Goal: Task Accomplishment & Management: Manage account settings

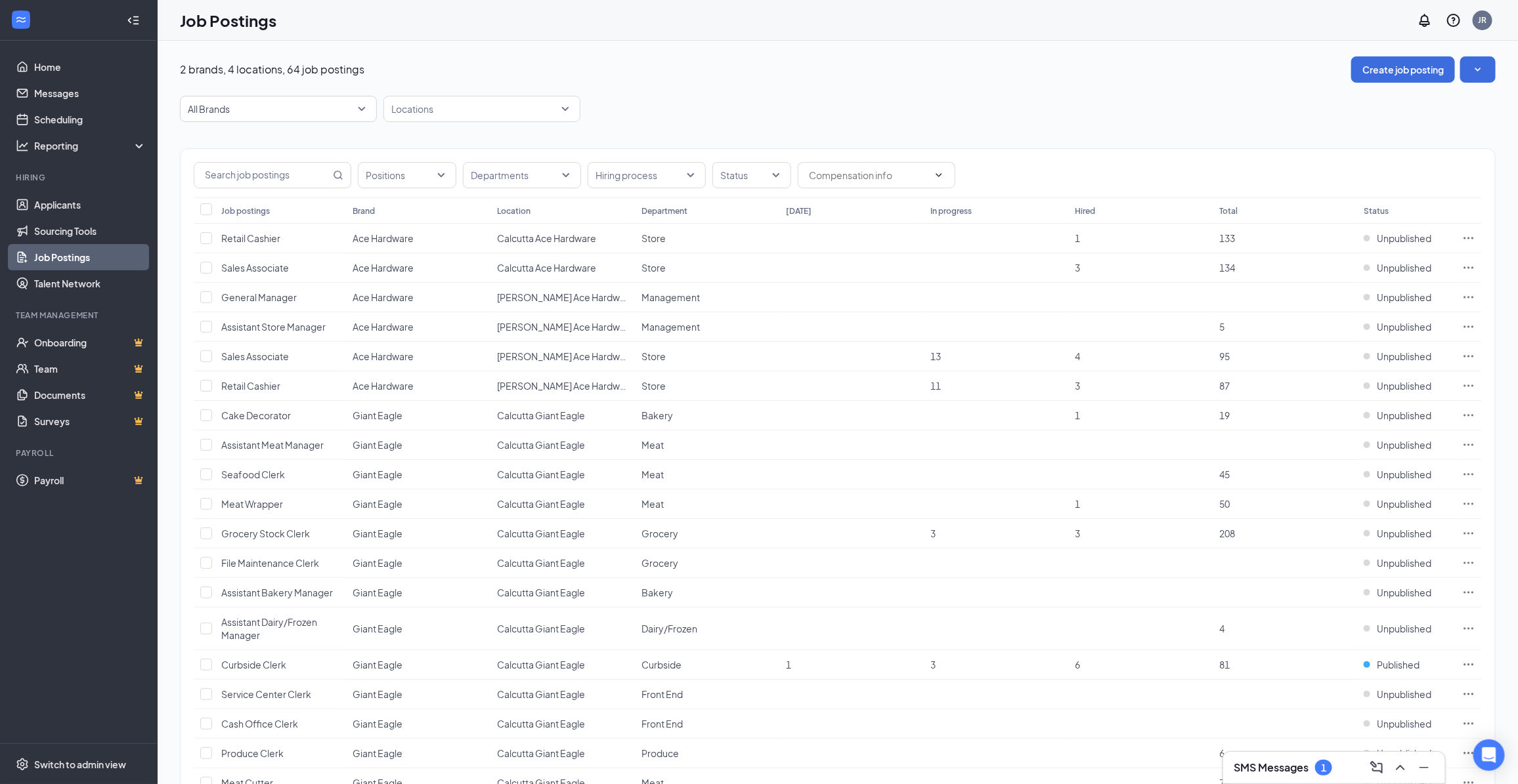
click at [1344, 762] on div "SMS Messages 1" at bounding box center [1334, 768] width 201 height 21
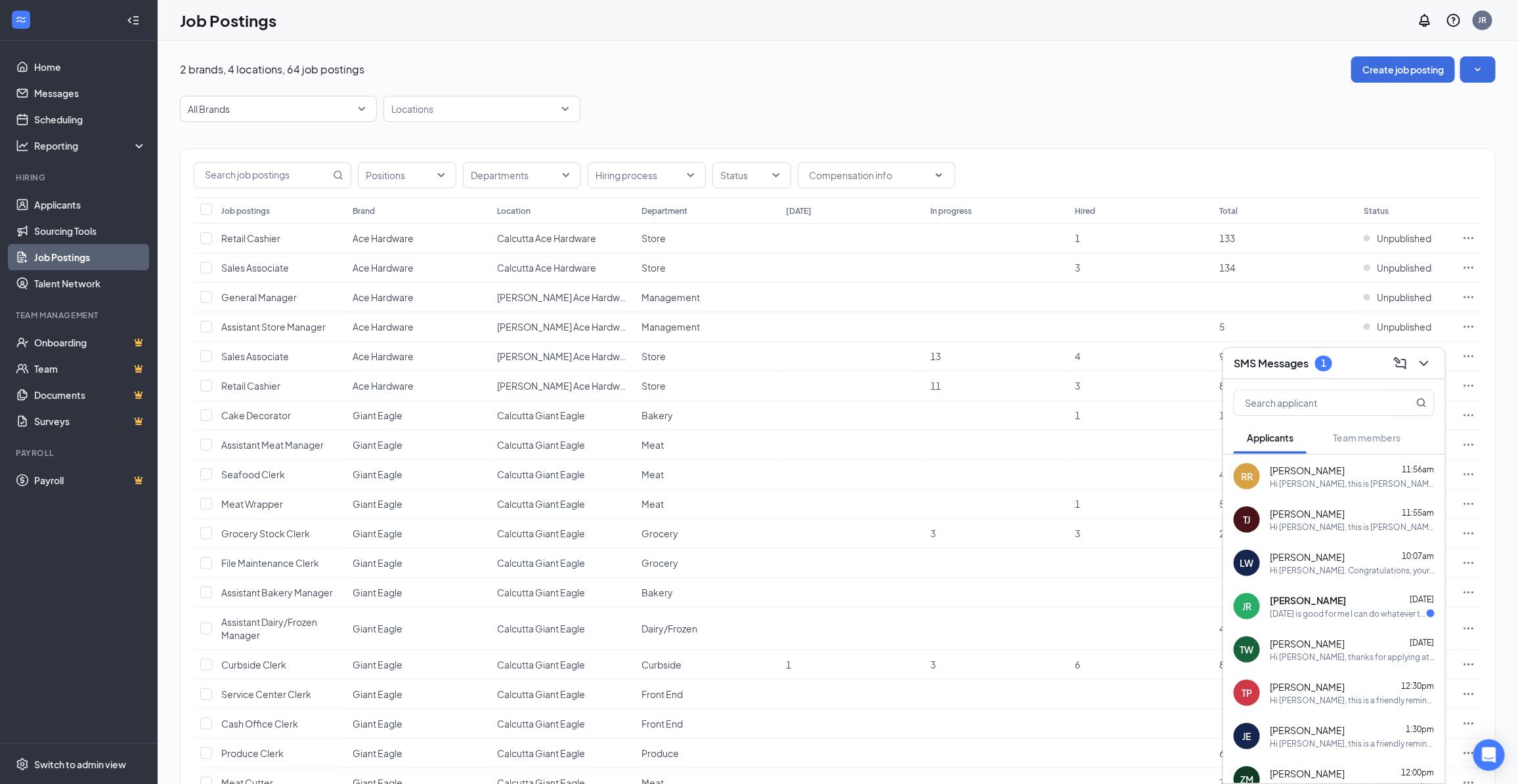
click at [1331, 489] on div "Hi [PERSON_NAME], this is [PERSON_NAME] at Giant Eagle. Would you be available …" at bounding box center [1352, 484] width 165 height 11
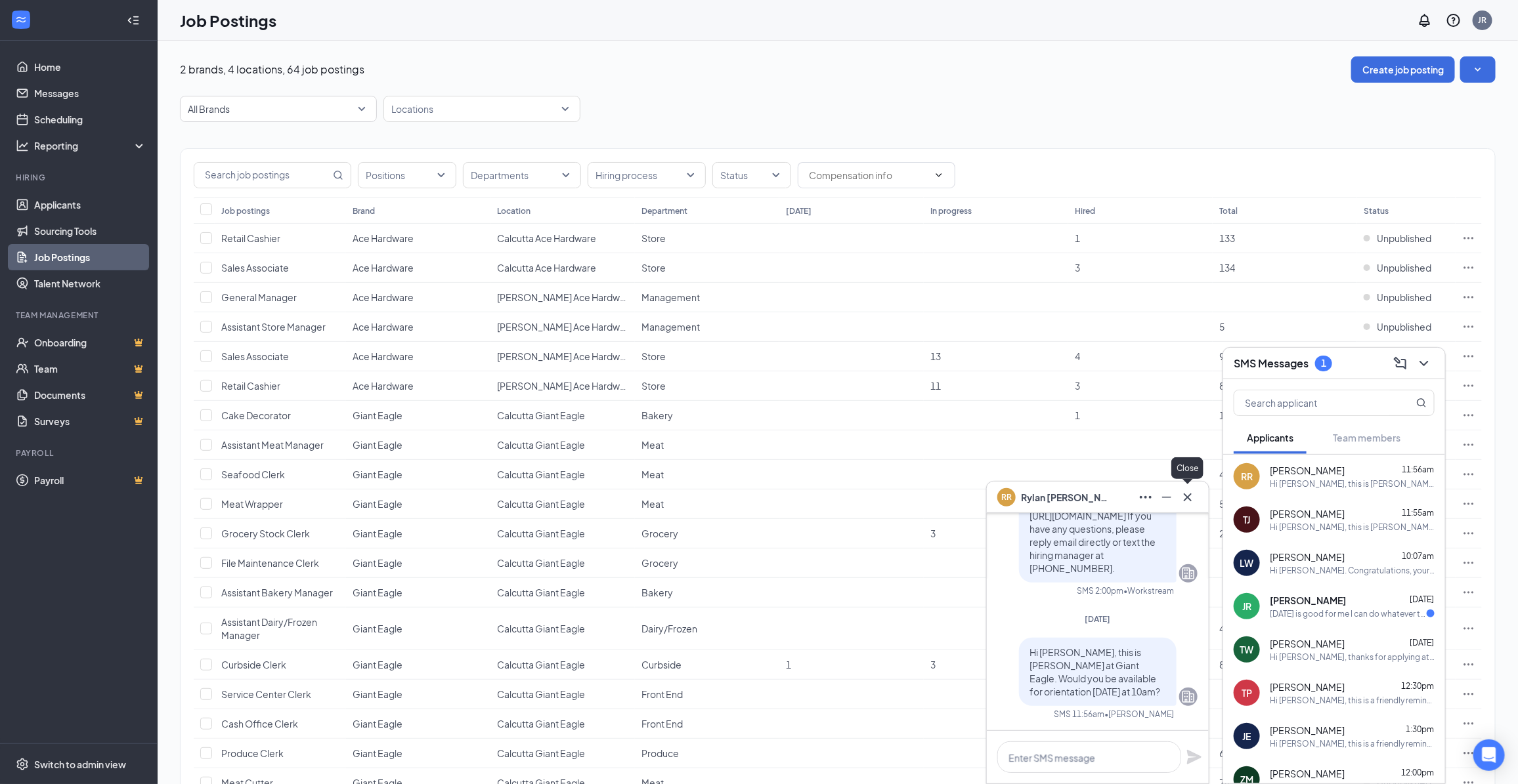
click at [1186, 491] on icon "Cross" at bounding box center [1187, 497] width 16 height 16
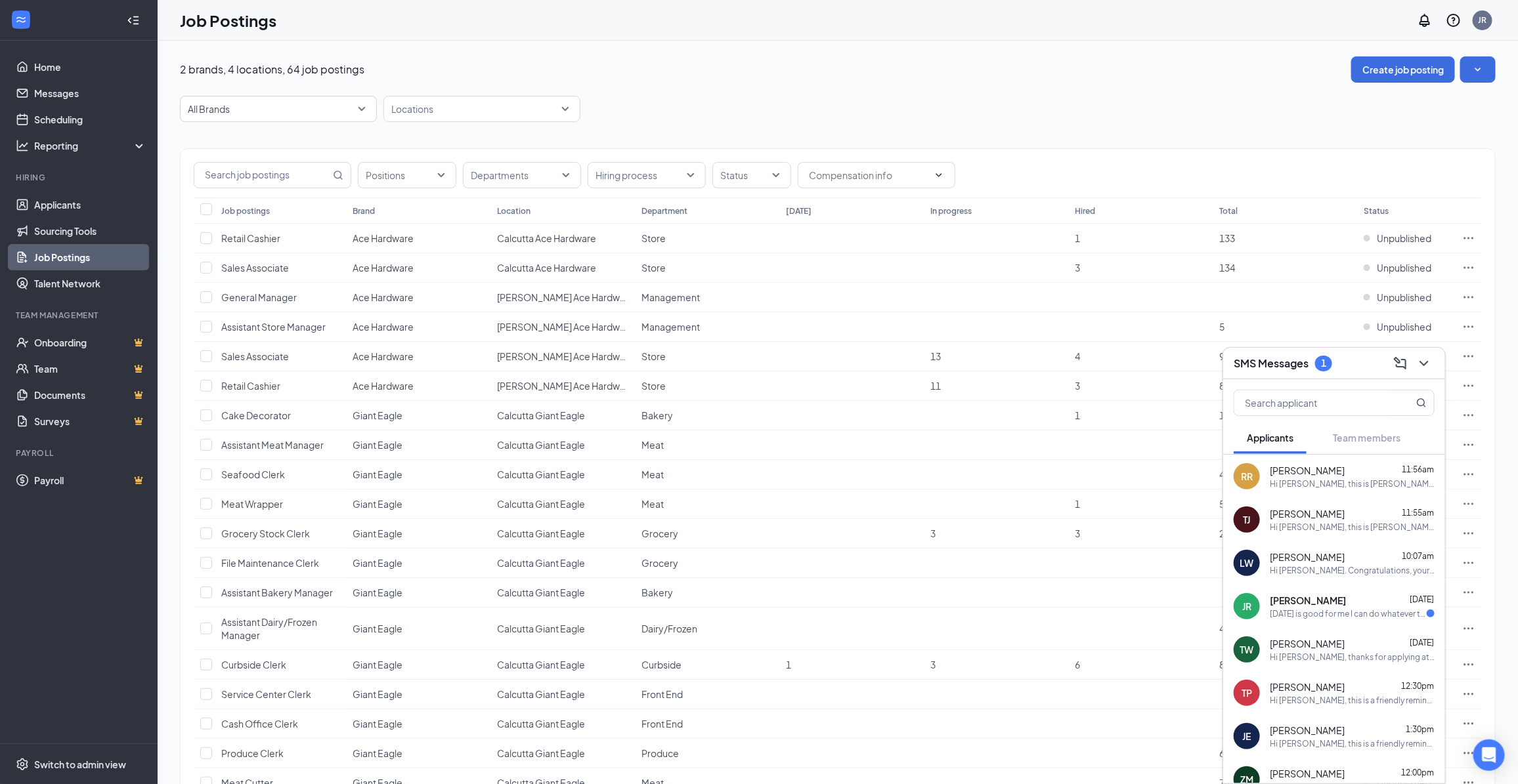
click at [1317, 523] on div "Hi [PERSON_NAME], this is [PERSON_NAME] at Giant Eagle. Would you be available …" at bounding box center [1352, 527] width 165 height 11
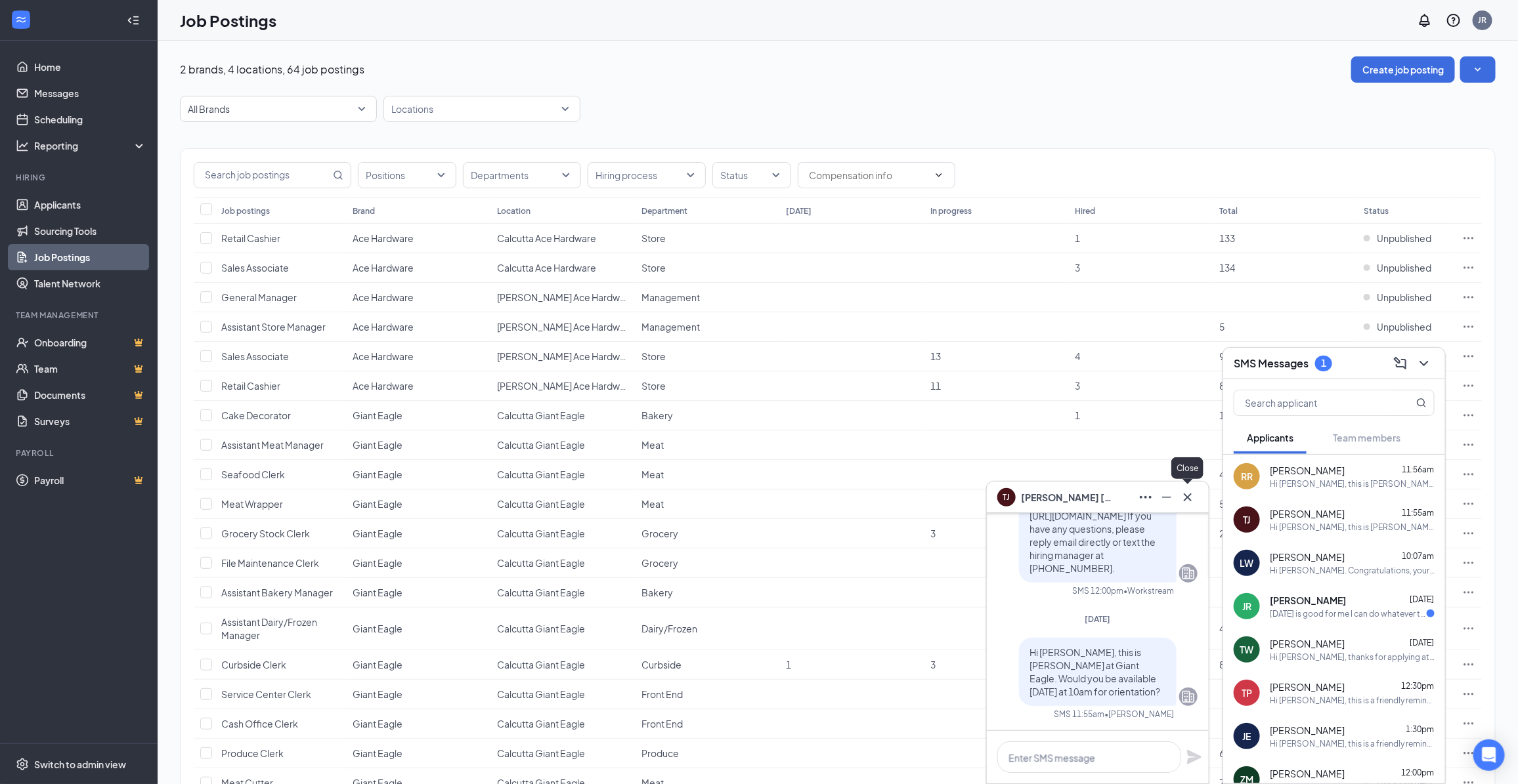
click at [1189, 501] on icon "Cross" at bounding box center [1187, 497] width 16 height 16
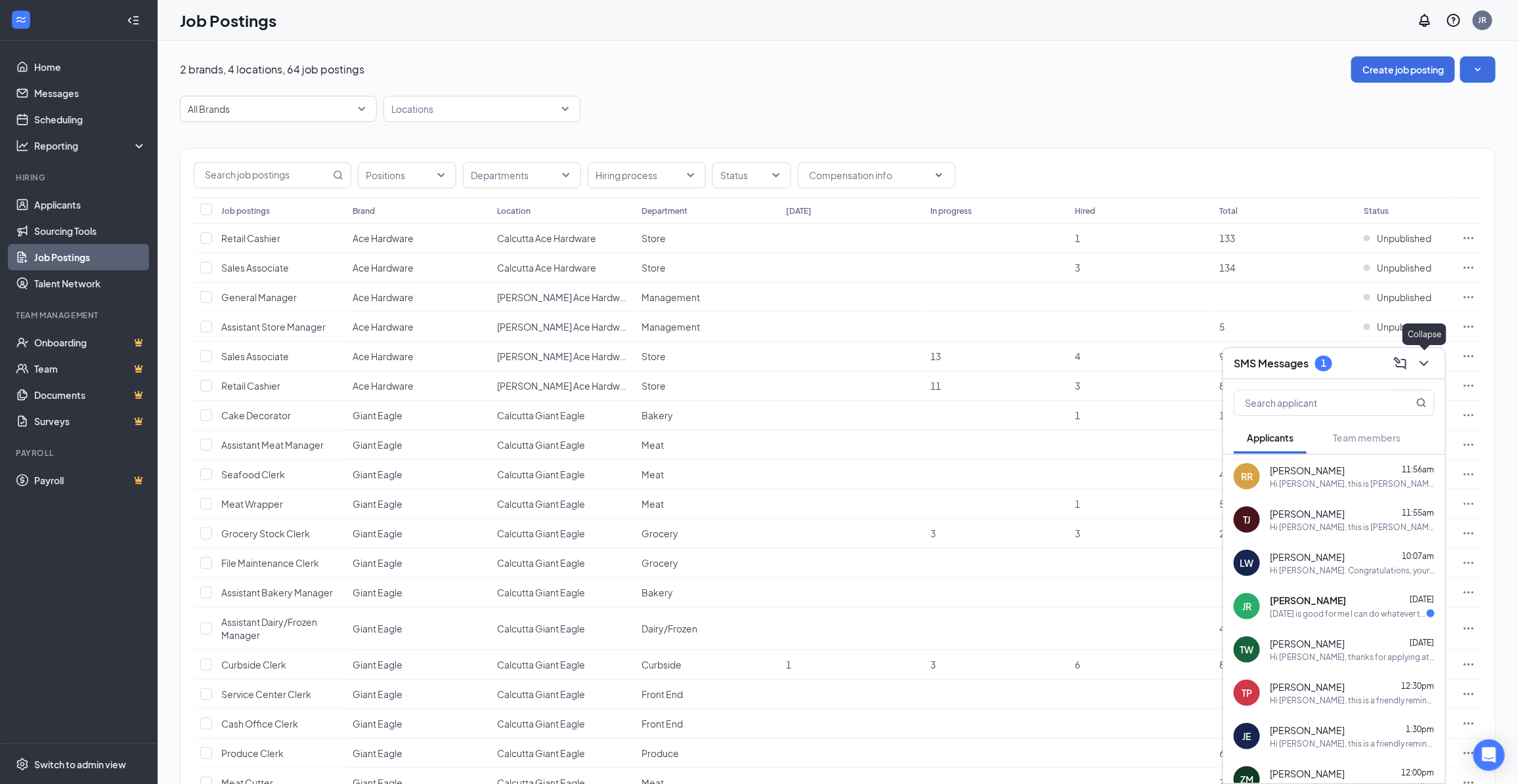
click at [1425, 357] on icon "ChevronDown" at bounding box center [1423, 363] width 16 height 16
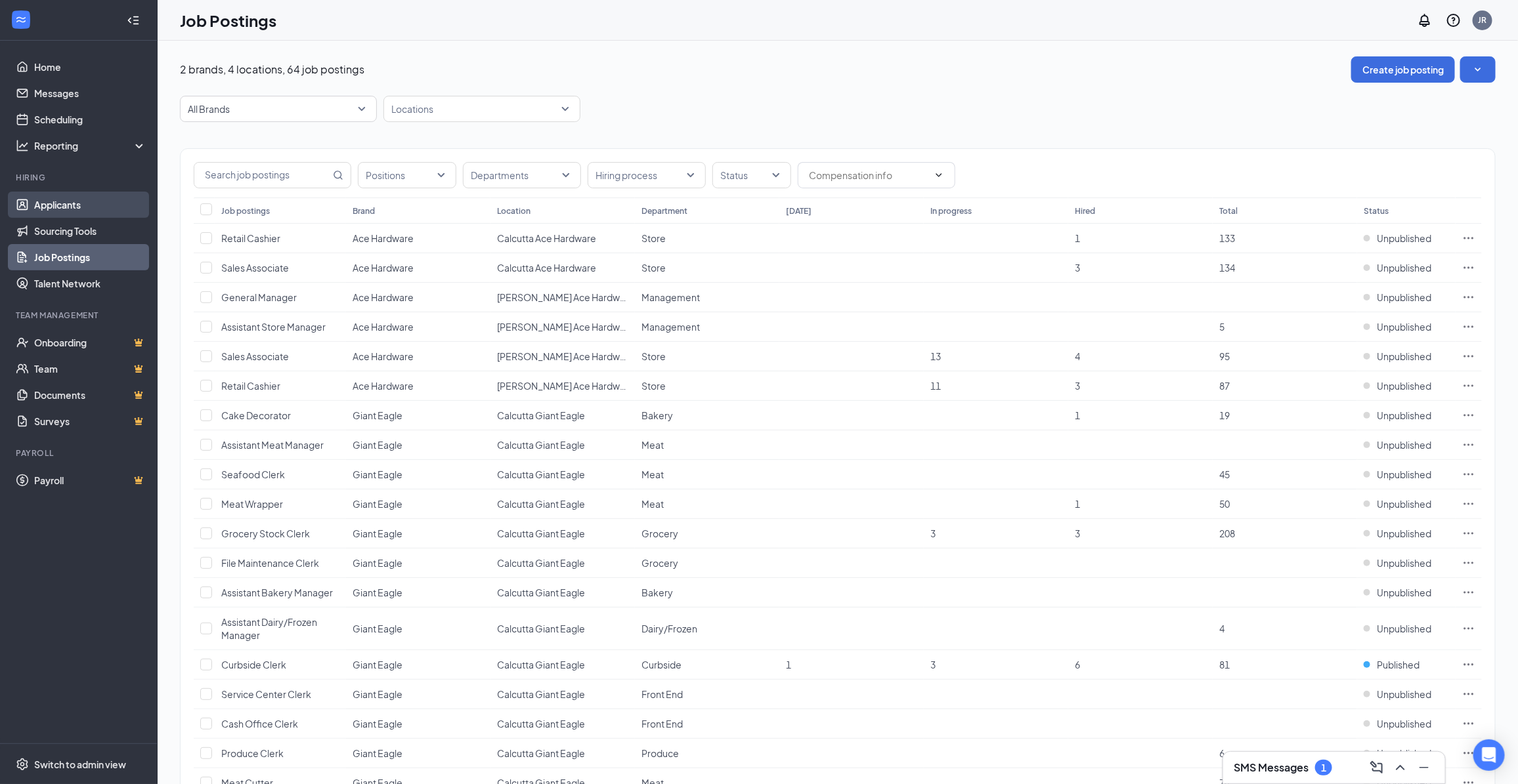
click at [66, 208] on link "Applicants" at bounding box center [90, 204] width 112 height 26
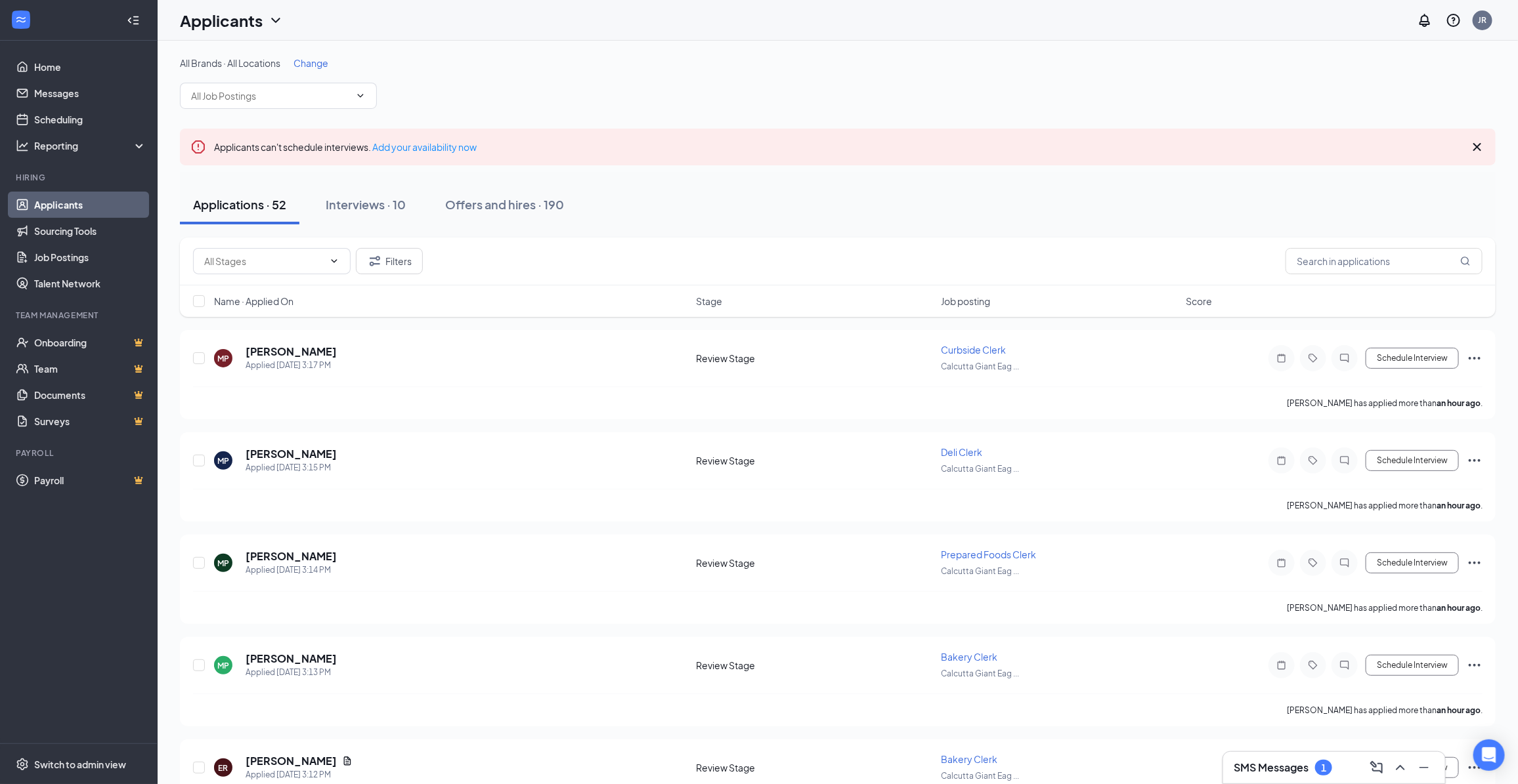
click at [318, 67] on span "Change" at bounding box center [310, 63] width 35 height 12
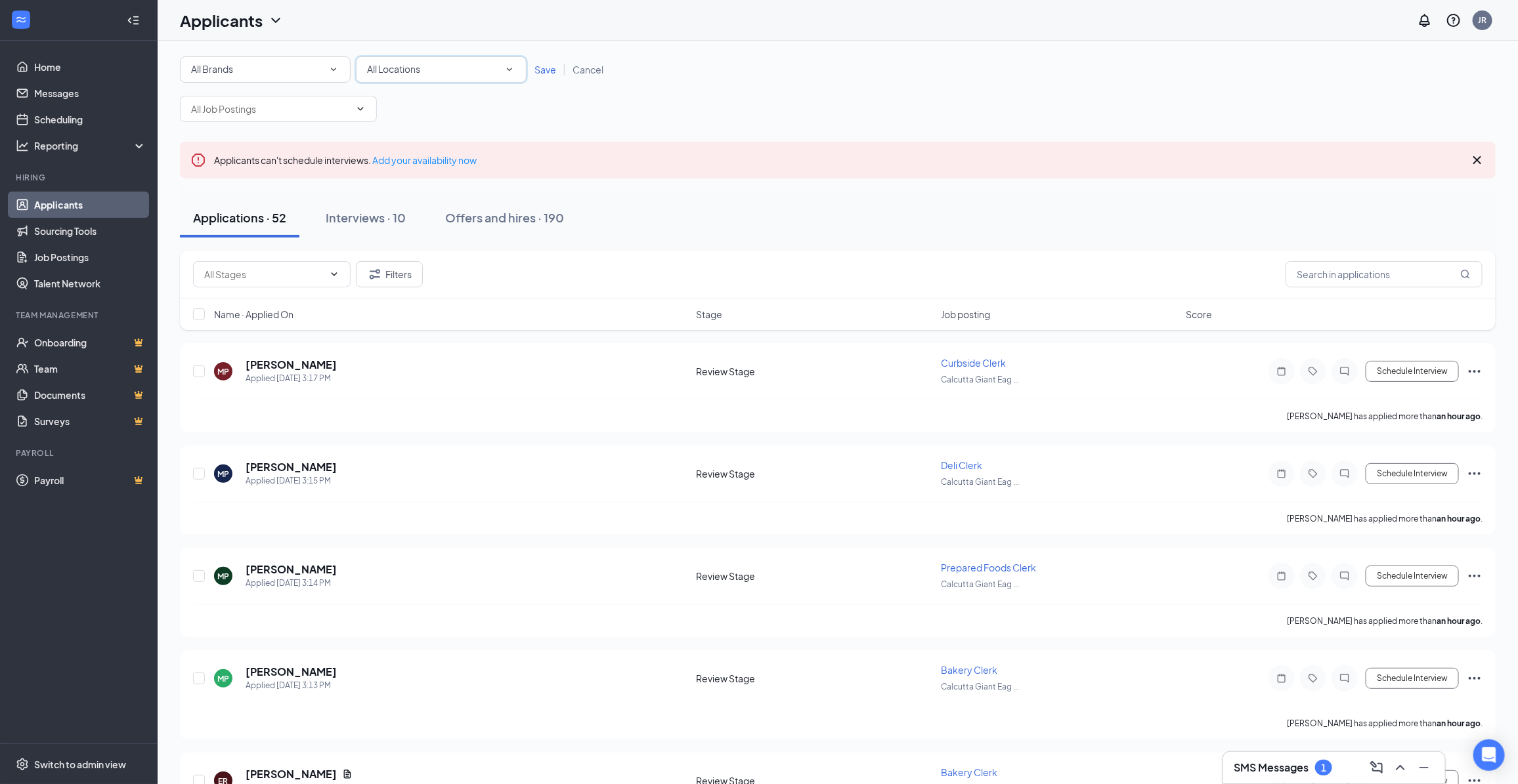
click at [474, 71] on div "All Locations" at bounding box center [441, 69] width 148 height 16
click at [444, 181] on li "Calcutta Giant Eagle" at bounding box center [440, 169] width 171 height 32
click at [536, 71] on span "Save" at bounding box center [545, 69] width 22 height 12
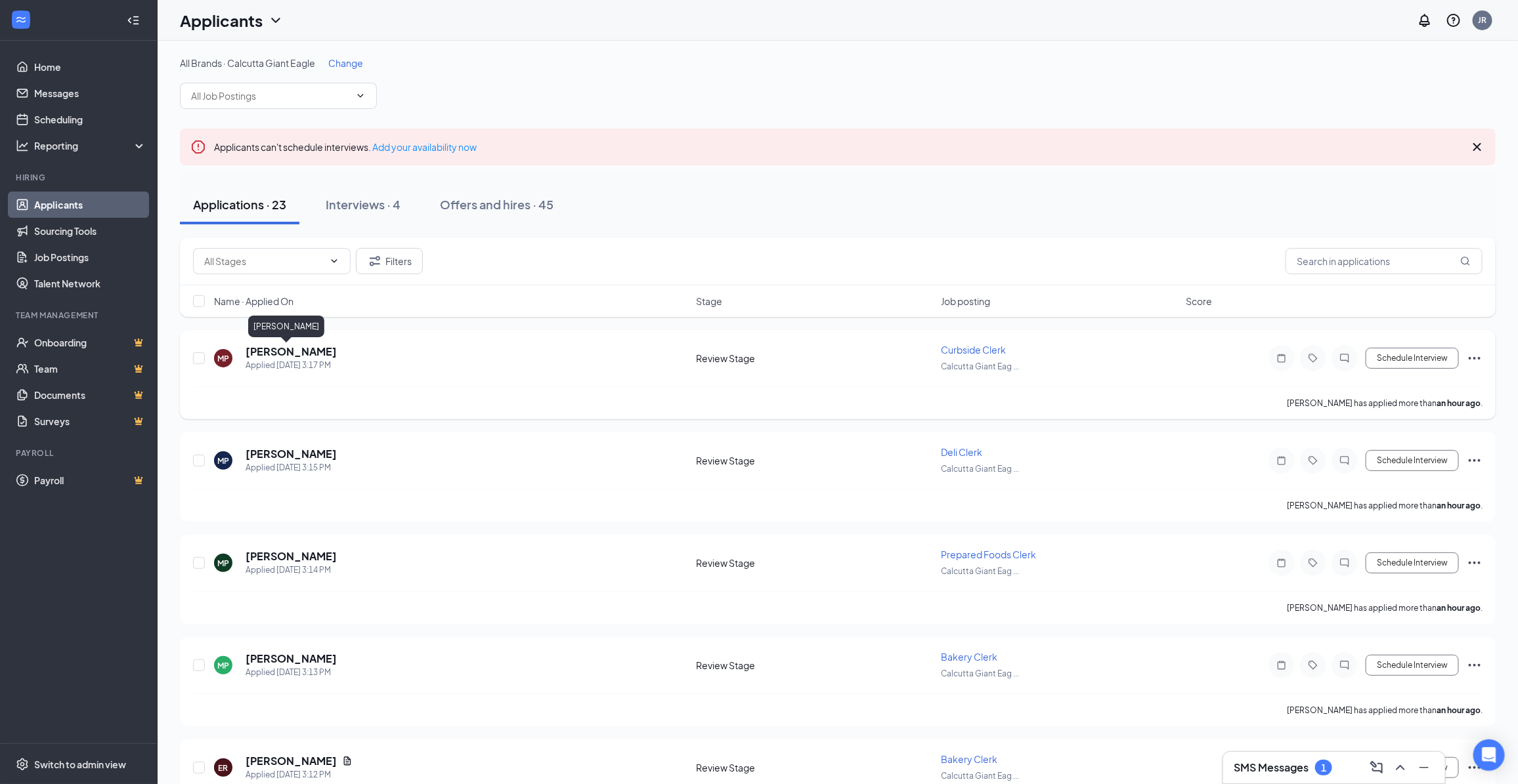
click at [280, 348] on h5 "[PERSON_NAME]" at bounding box center [291, 352] width 91 height 14
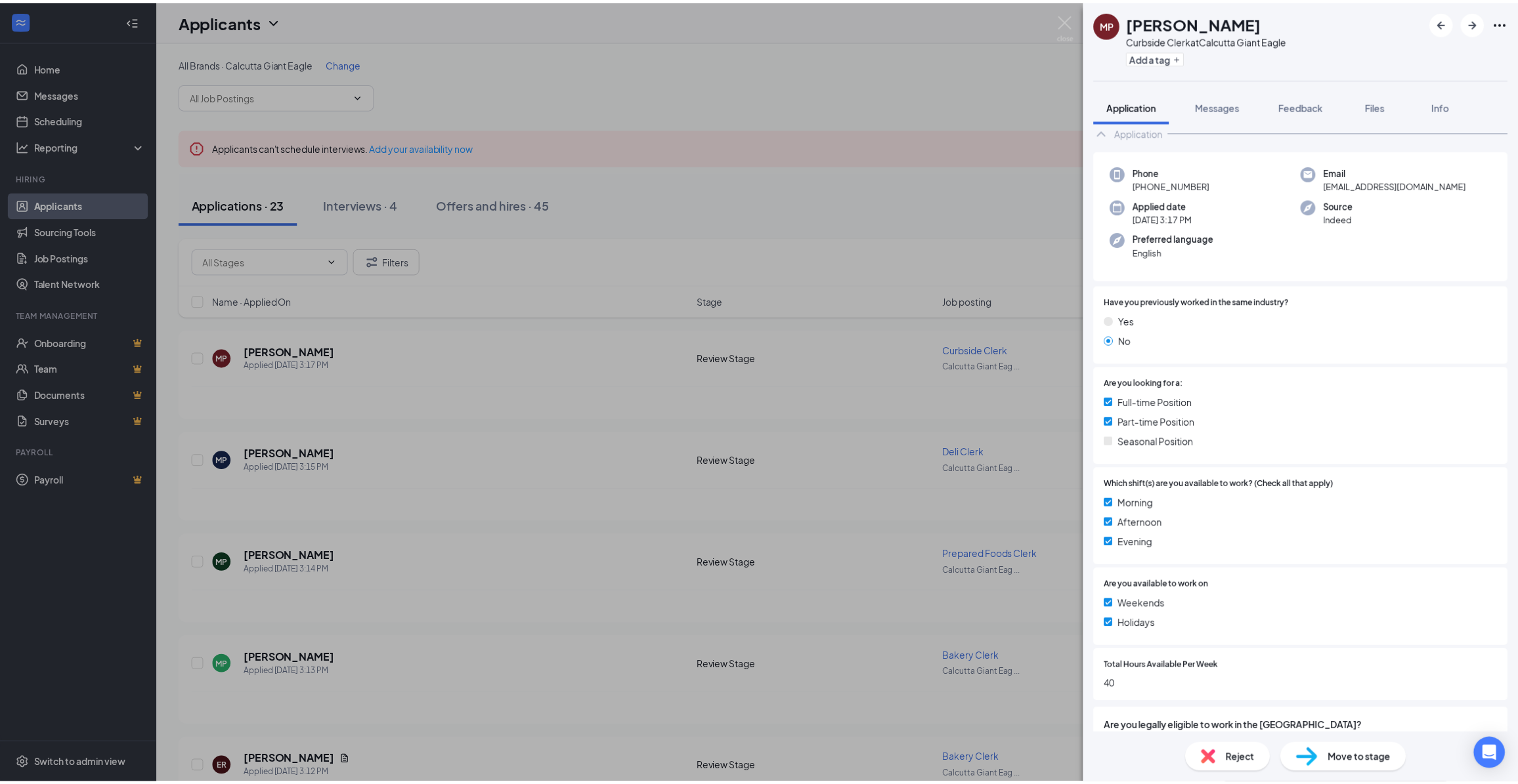
scroll to position [125, 0]
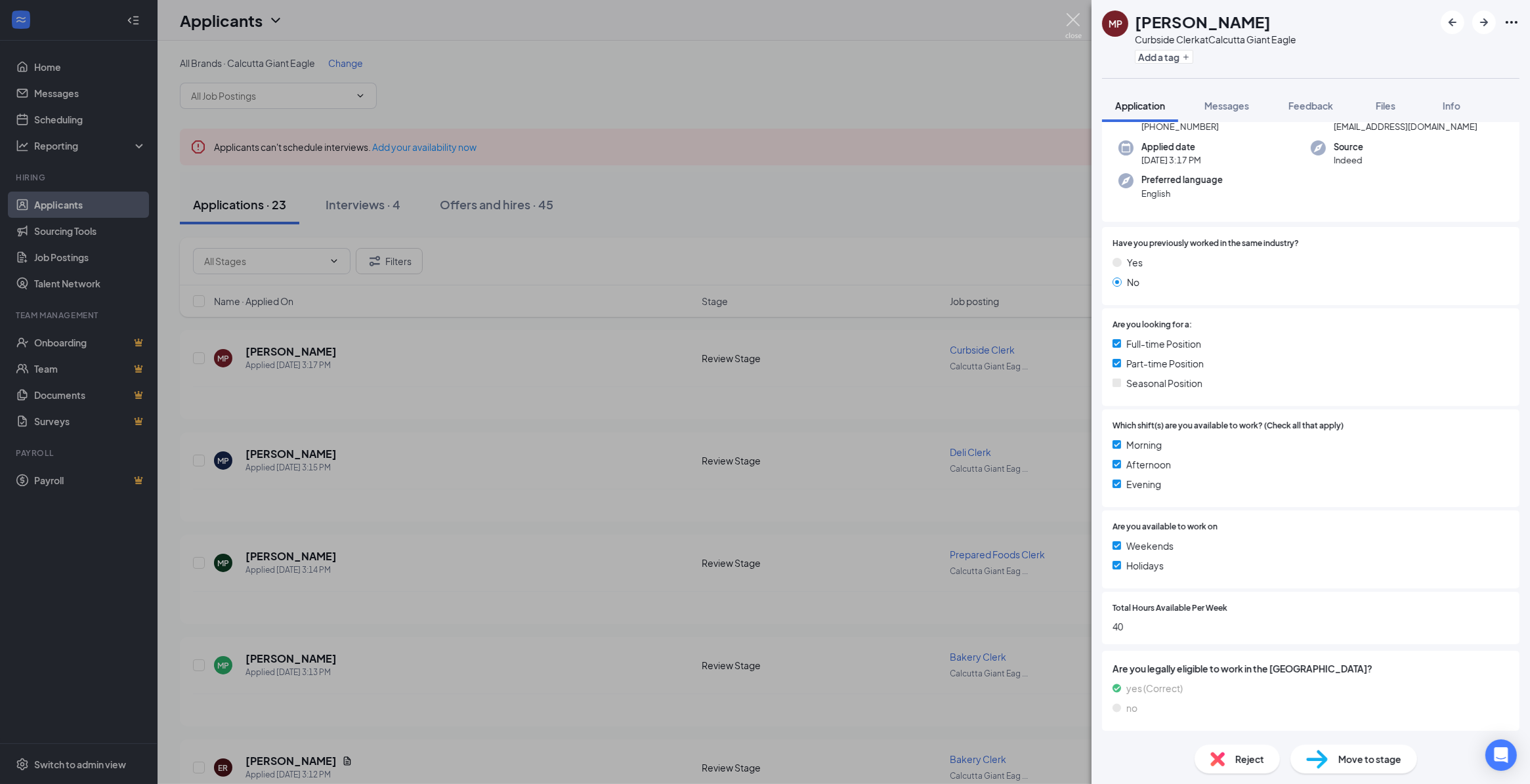
click at [1075, 18] on img at bounding box center [1073, 26] width 16 height 25
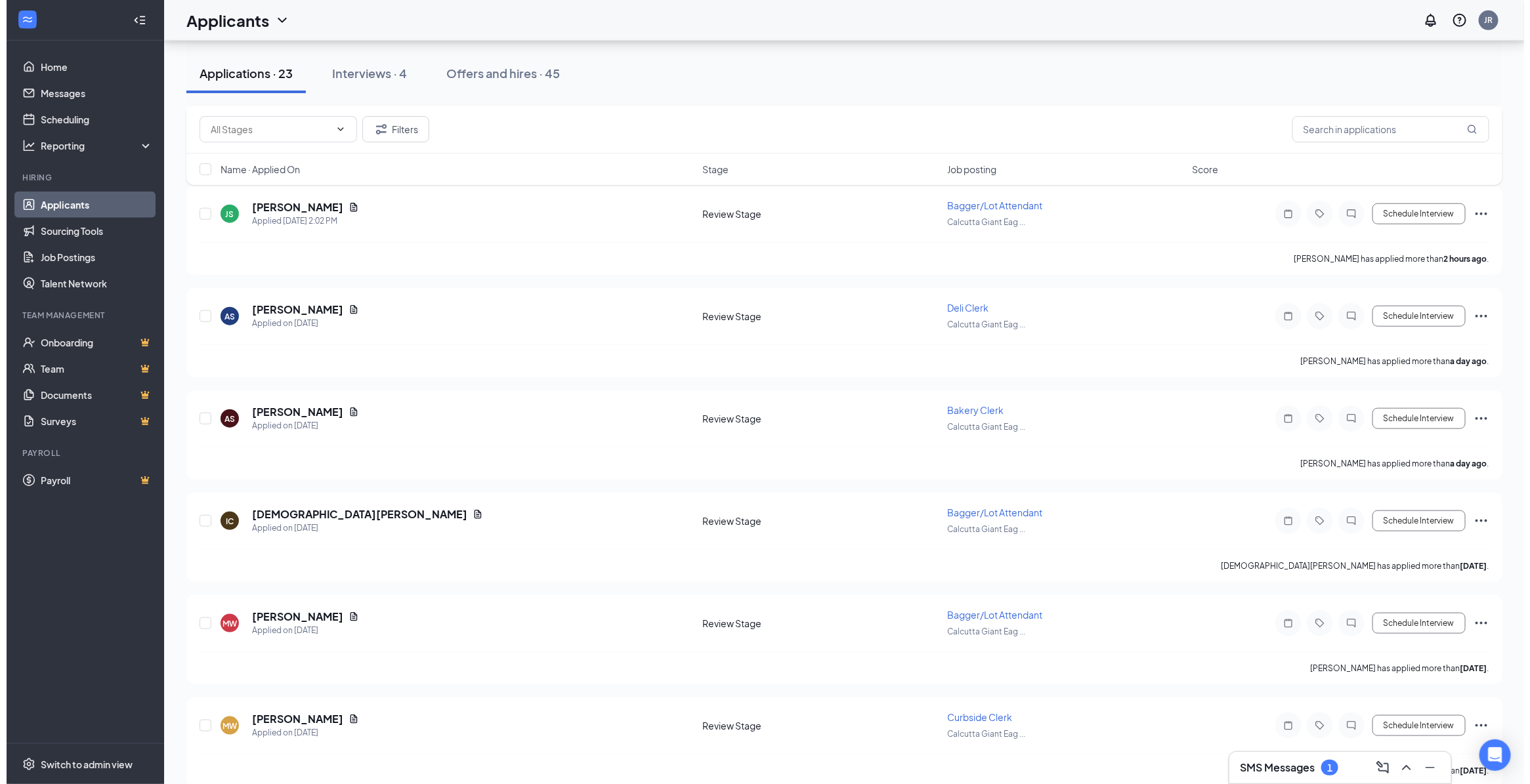
scroll to position [410, 0]
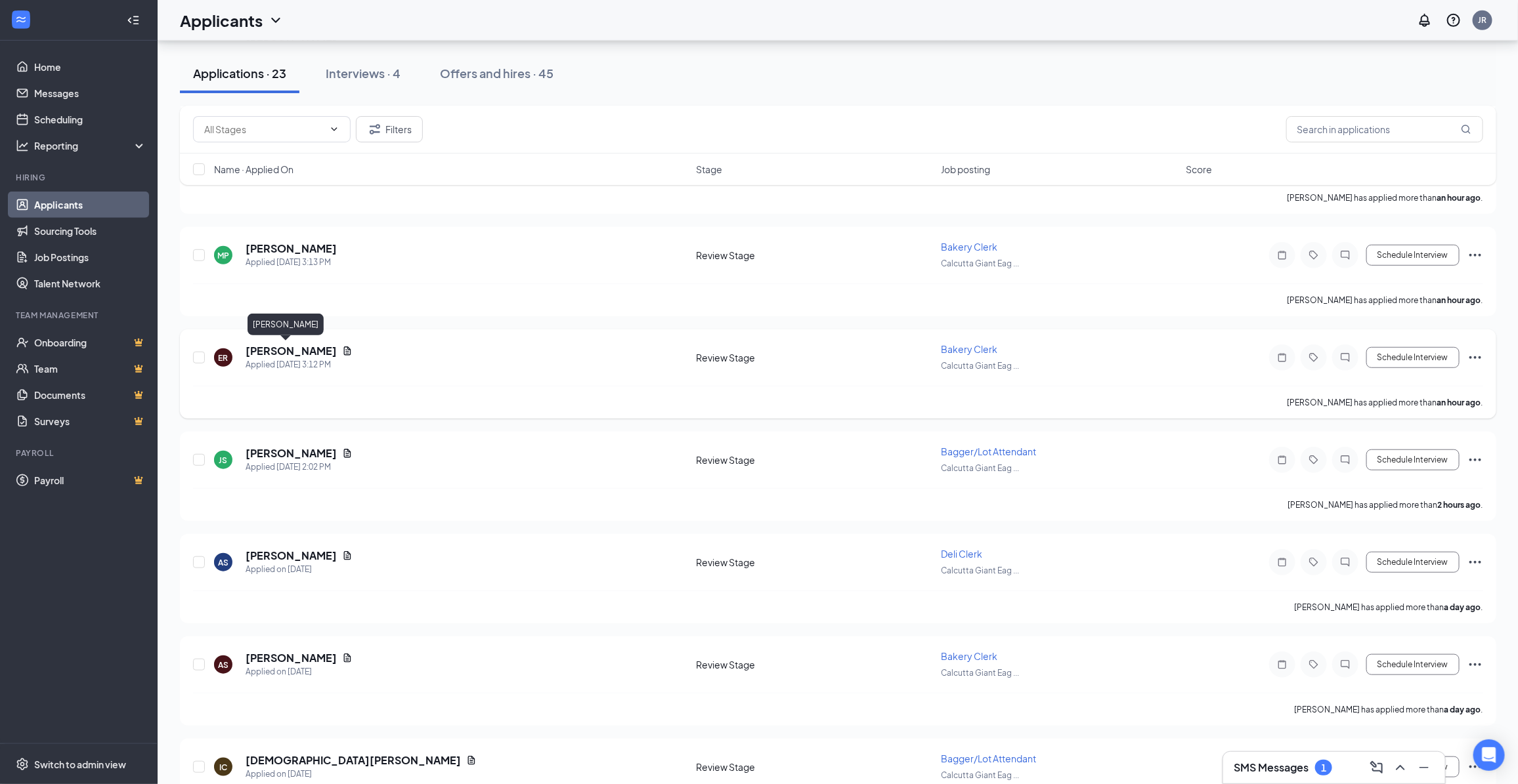
click at [278, 353] on h5 "[PERSON_NAME]" at bounding box center [291, 351] width 91 height 14
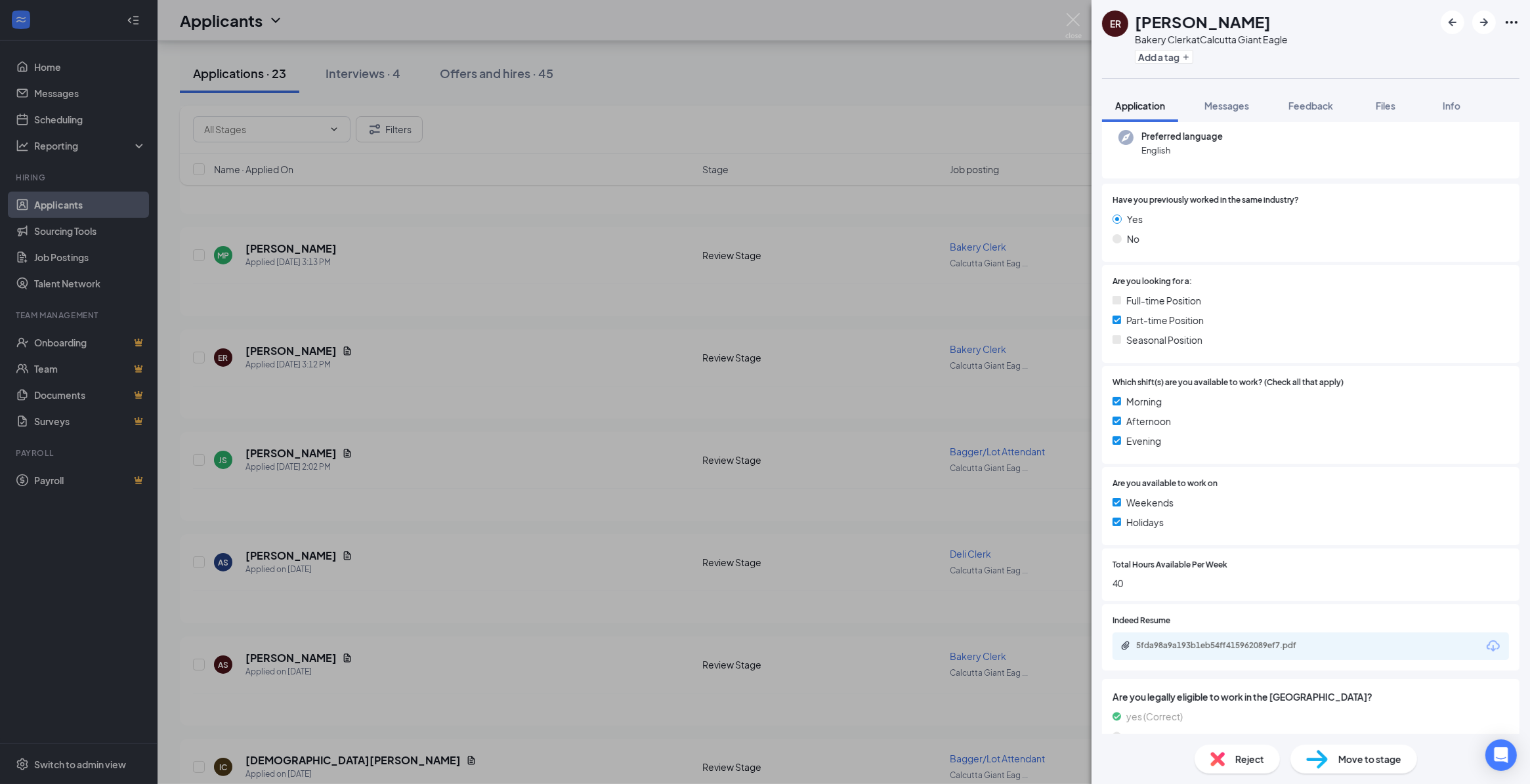
scroll to position [159, 0]
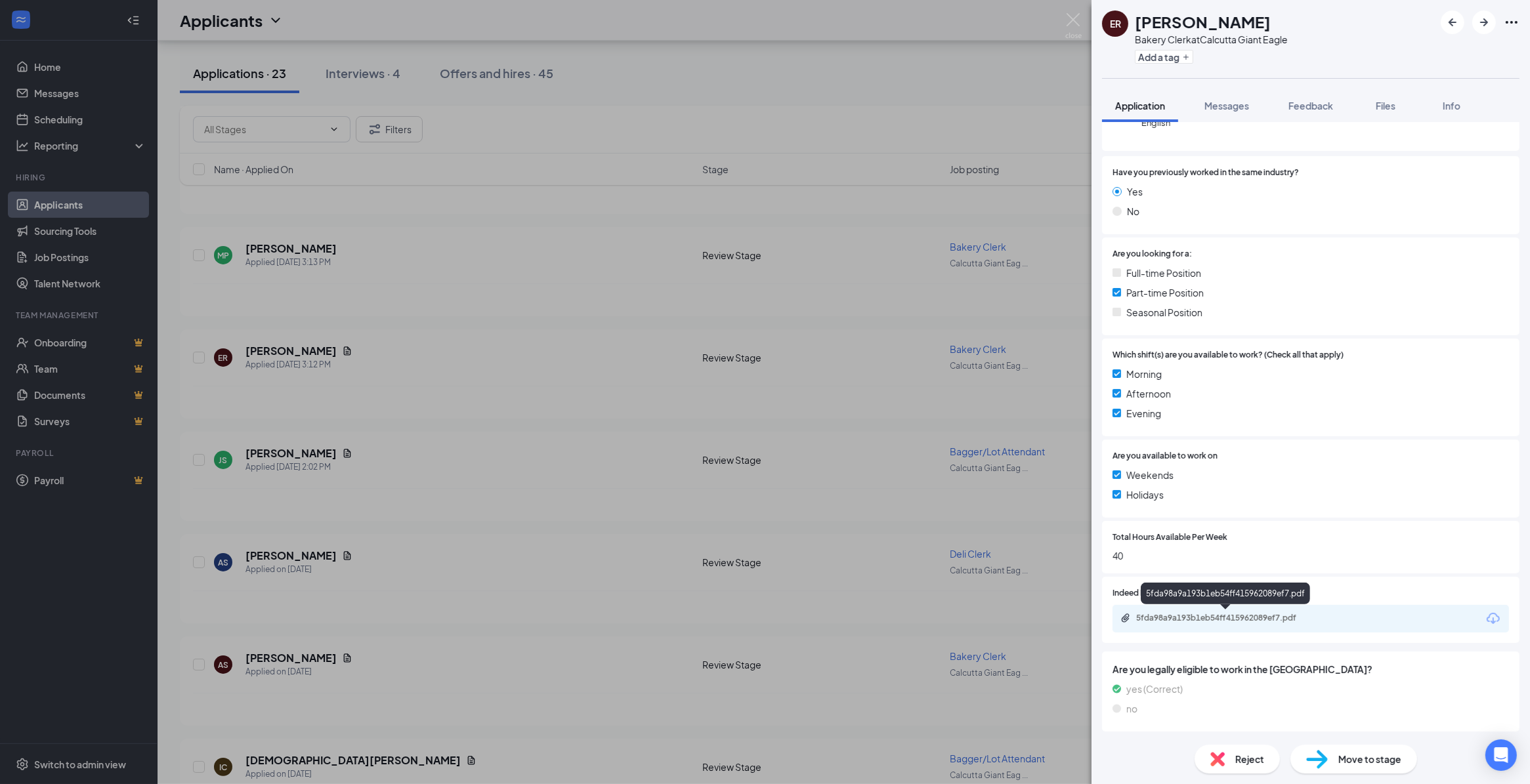
click at [1270, 621] on div "5fda98a9a193b1eb54ff415962089ef7.pdf" at bounding box center [1228, 618] width 184 height 11
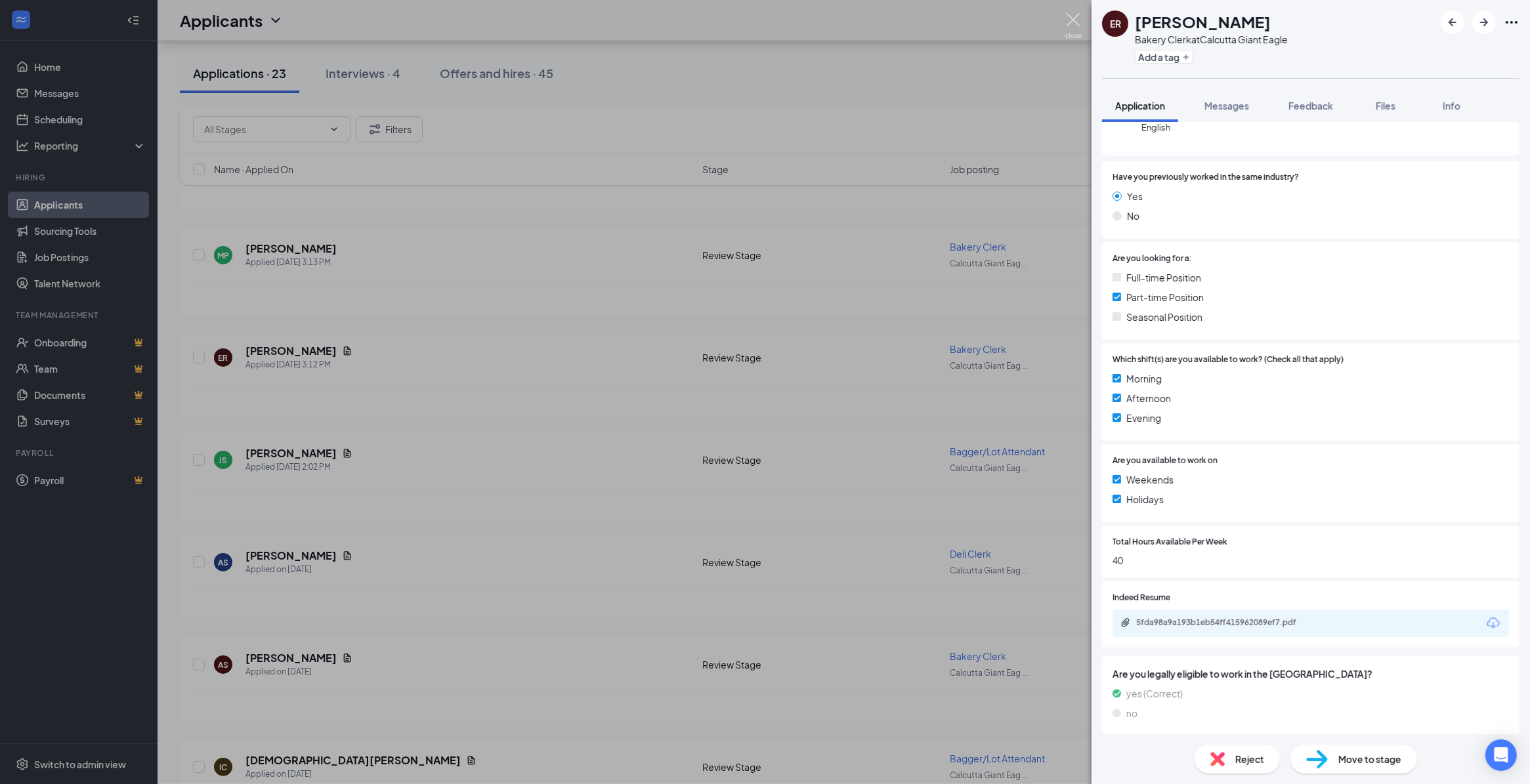
click at [1076, 15] on img at bounding box center [1073, 26] width 16 height 25
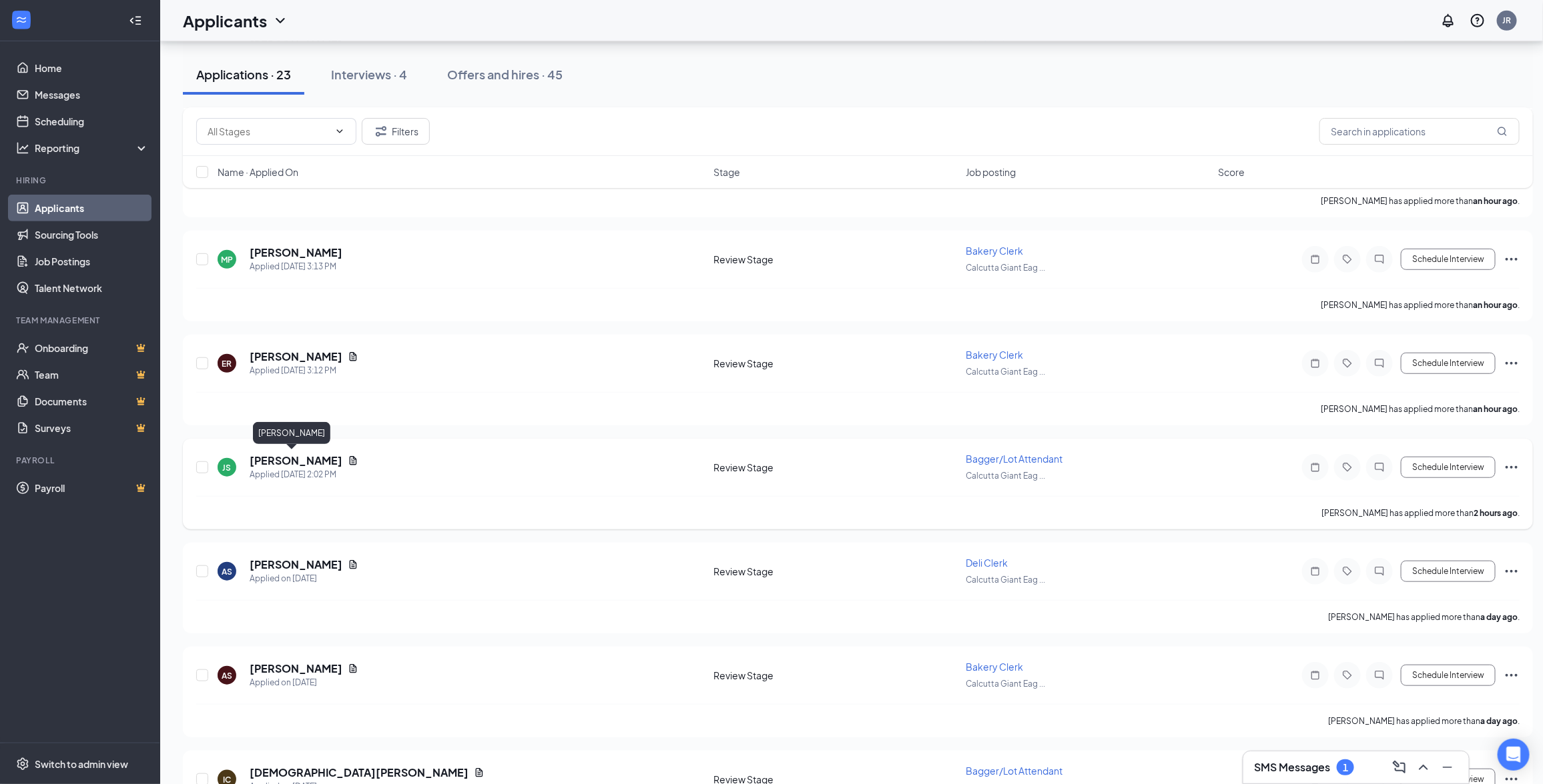
click at [298, 457] on h5 "[PERSON_NAME]" at bounding box center [295, 461] width 92 height 14
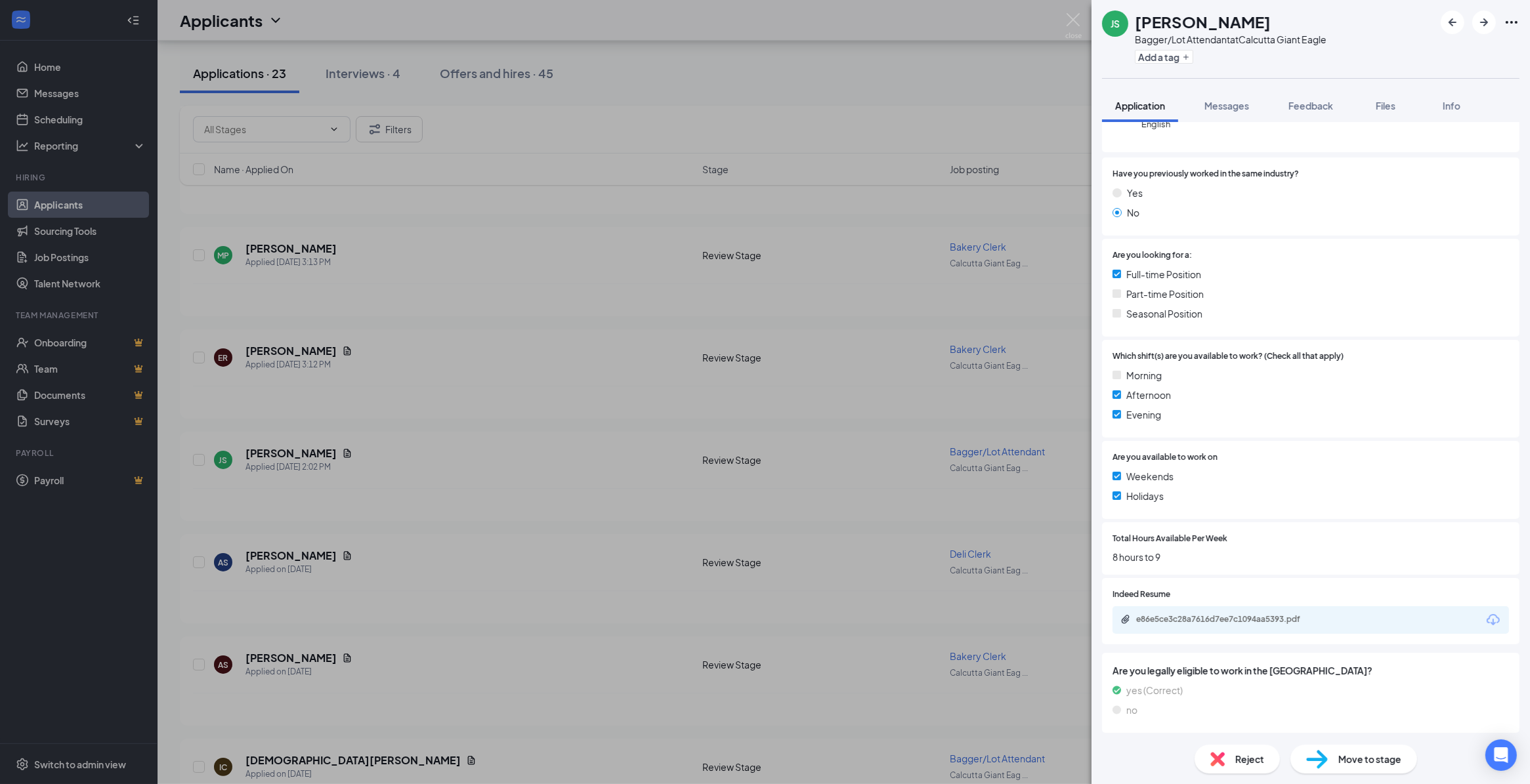
scroll to position [159, 0]
click at [1284, 618] on div "e86e5ce3c28a7616d7ee7c1094aa5393.pdf" at bounding box center [1228, 618] width 184 height 11
click at [1241, 766] on span "Reject" at bounding box center [1250, 759] width 29 height 14
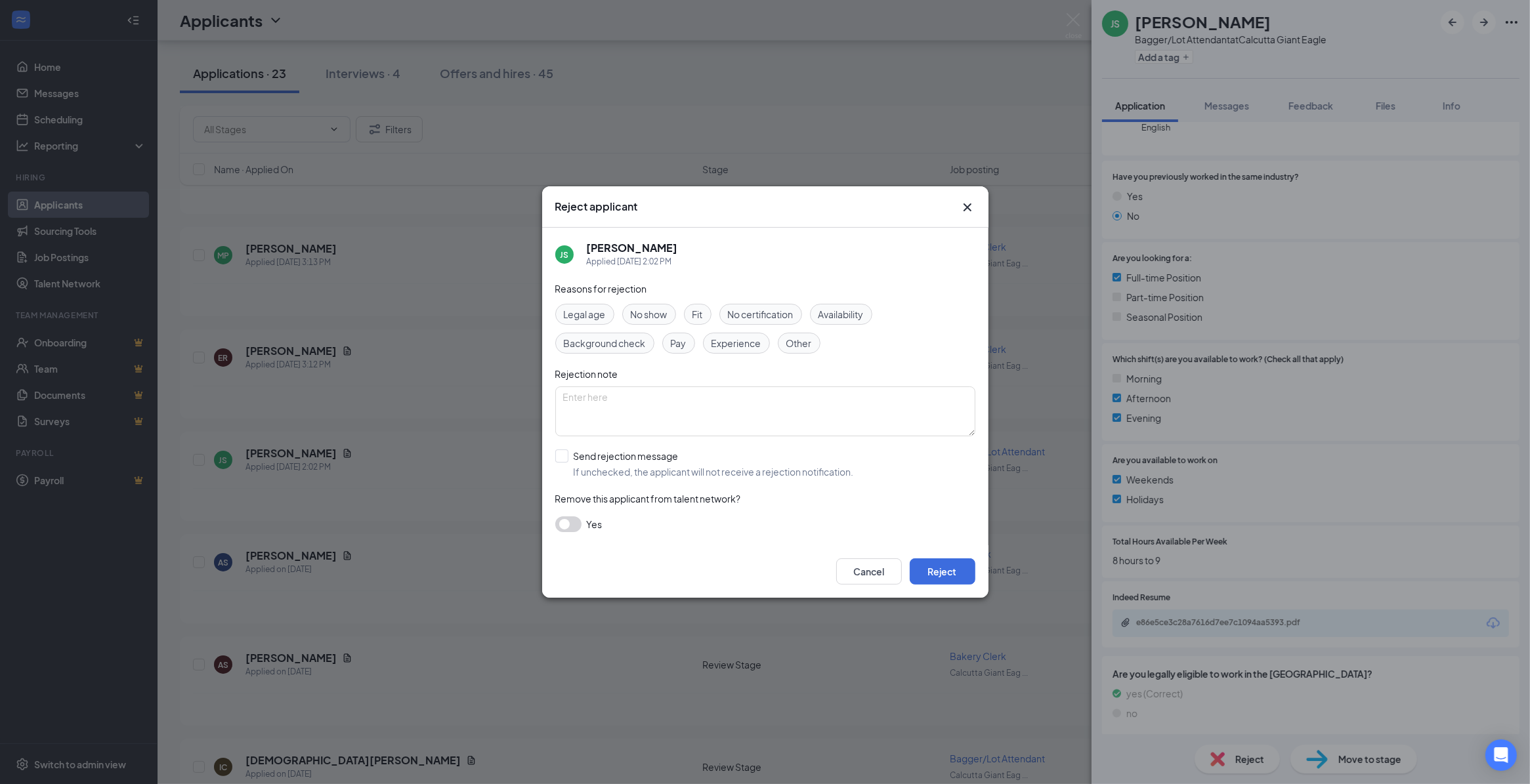
click at [848, 310] on span "Availability" at bounding box center [842, 314] width 45 height 14
click at [952, 574] on button "Reject" at bounding box center [942, 571] width 66 height 26
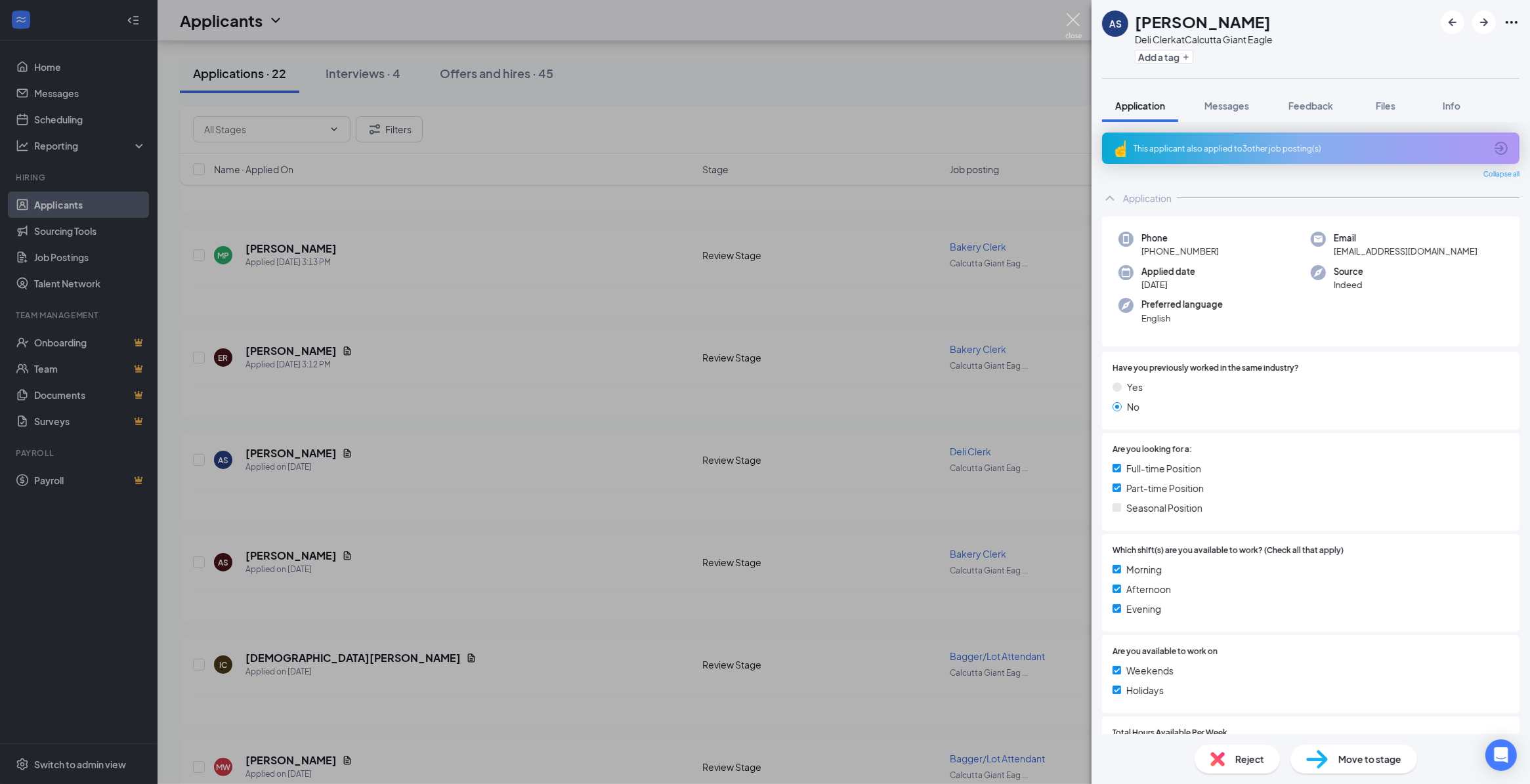
click at [1075, 16] on img at bounding box center [1073, 26] width 16 height 25
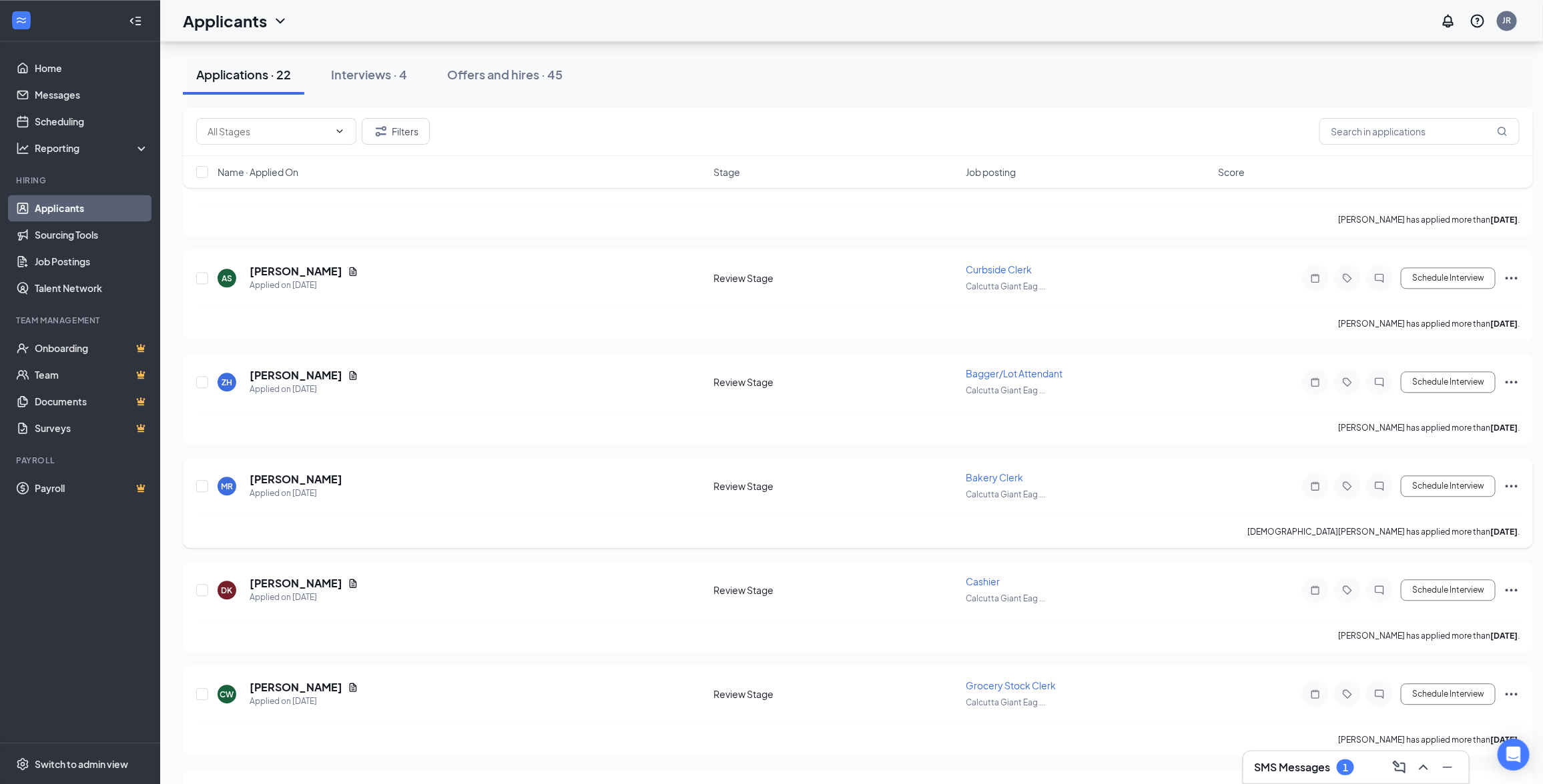
scroll to position [1835, 0]
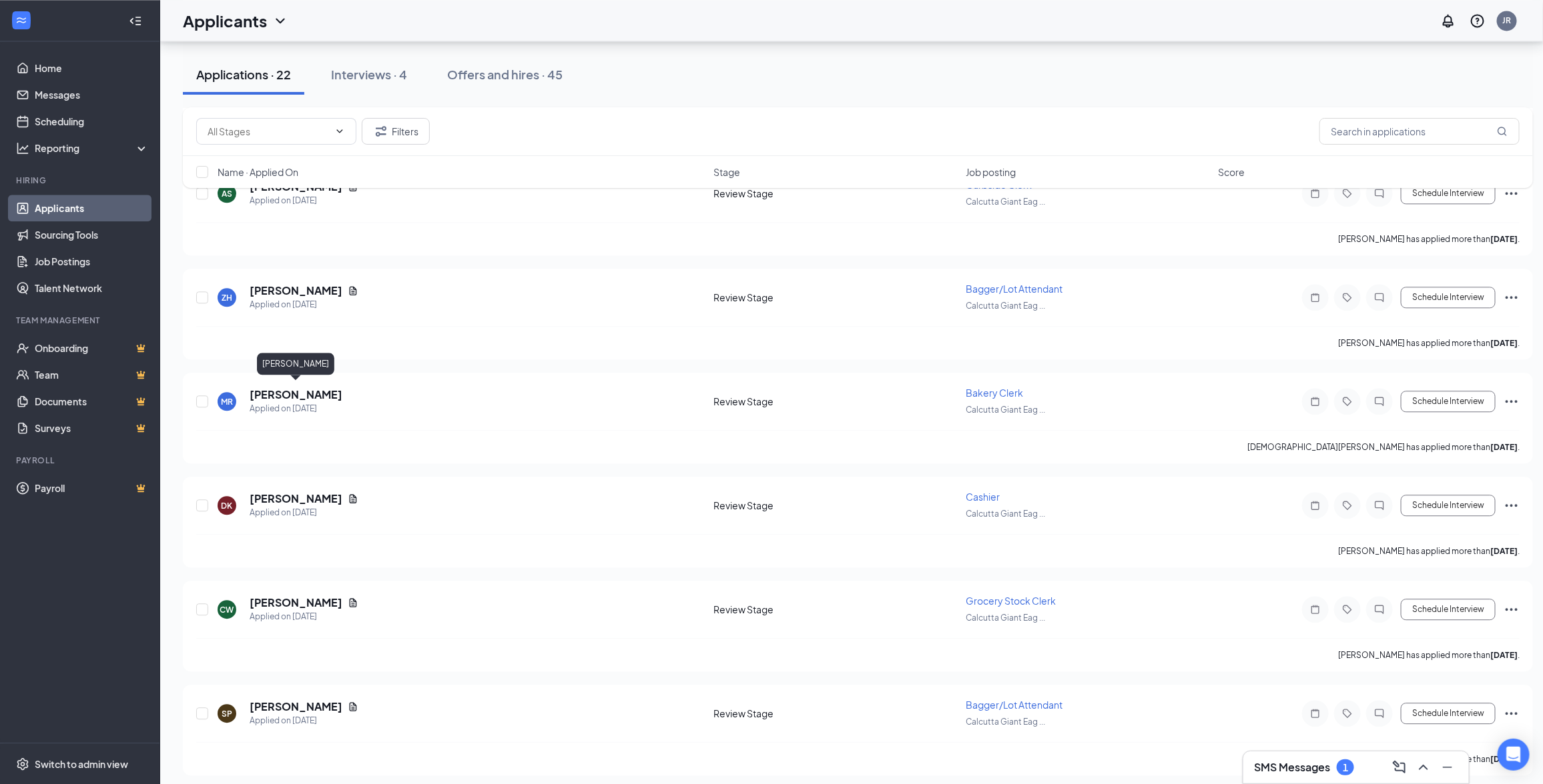
click at [284, 376] on div "[PERSON_NAME]" at bounding box center [295, 366] width 77 height 27
drag, startPoint x: 285, startPoint y: 384, endPoint x: 457, endPoint y: 441, distance: 181.2
click at [287, 388] on h5 "[PERSON_NAME]" at bounding box center [295, 395] width 92 height 14
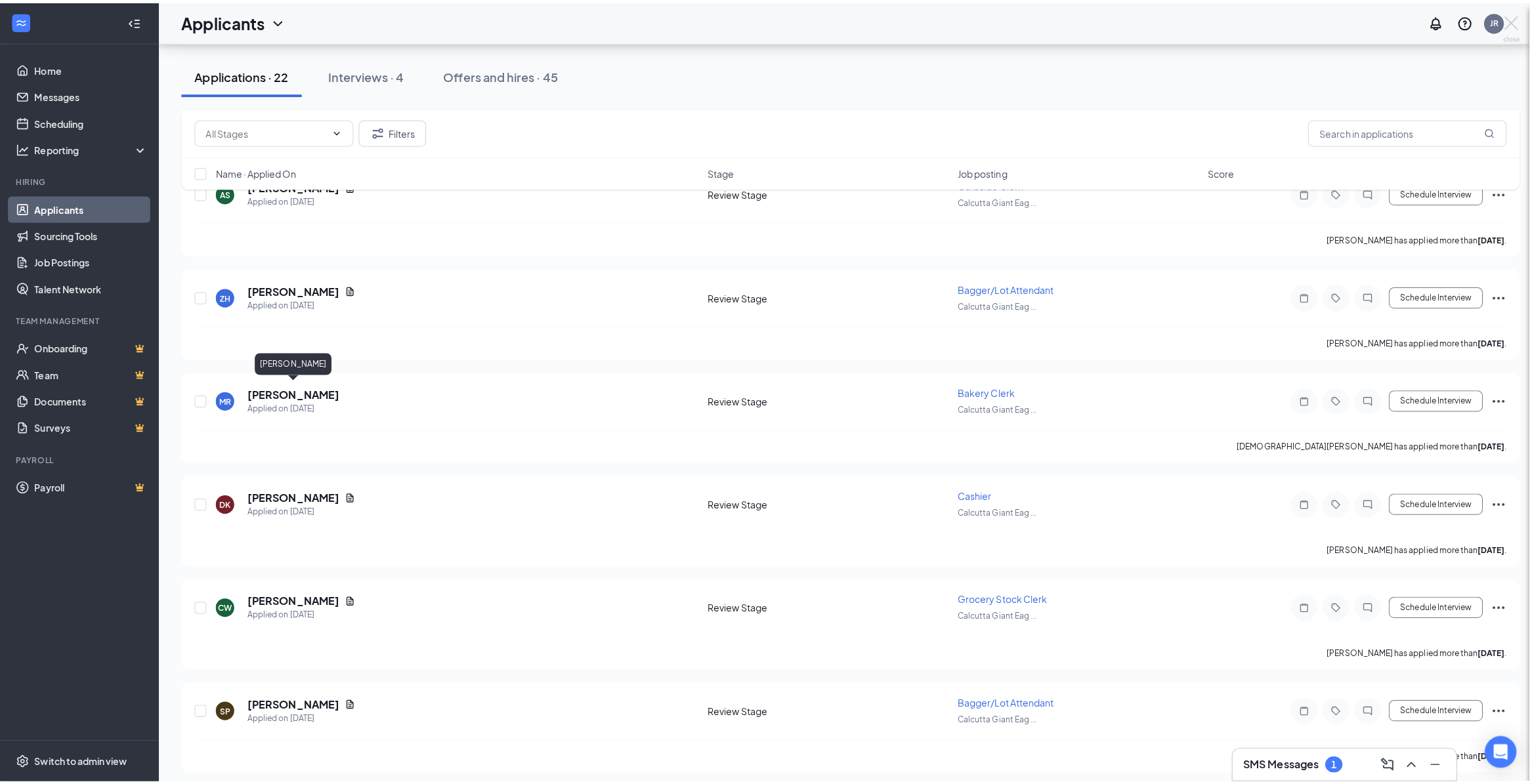
scroll to position [1794, 0]
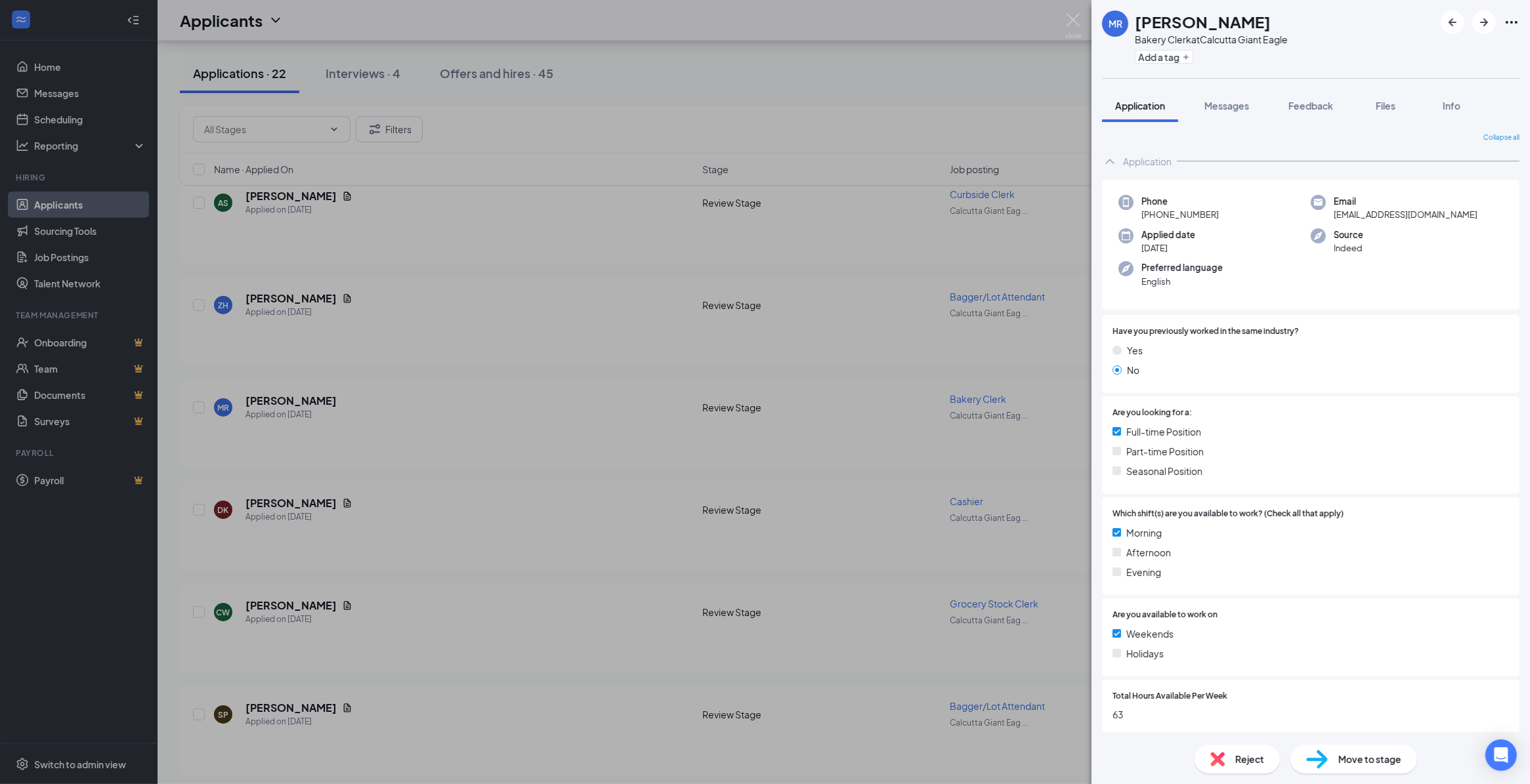
click at [1254, 757] on span "Reject" at bounding box center [1250, 759] width 29 height 14
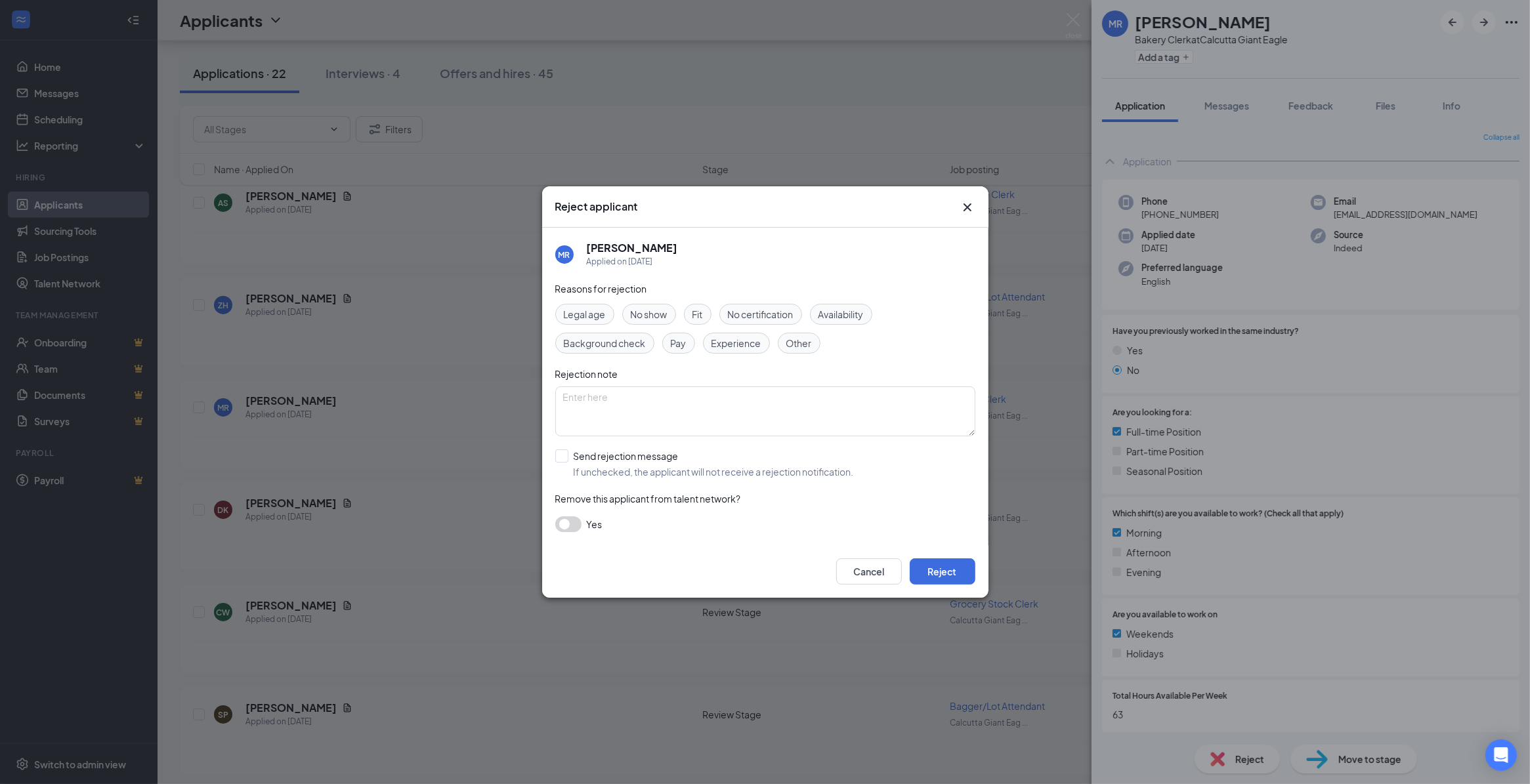
click at [802, 340] on span "Other" at bounding box center [799, 343] width 25 height 14
click at [934, 566] on button "Reject" at bounding box center [942, 571] width 66 height 26
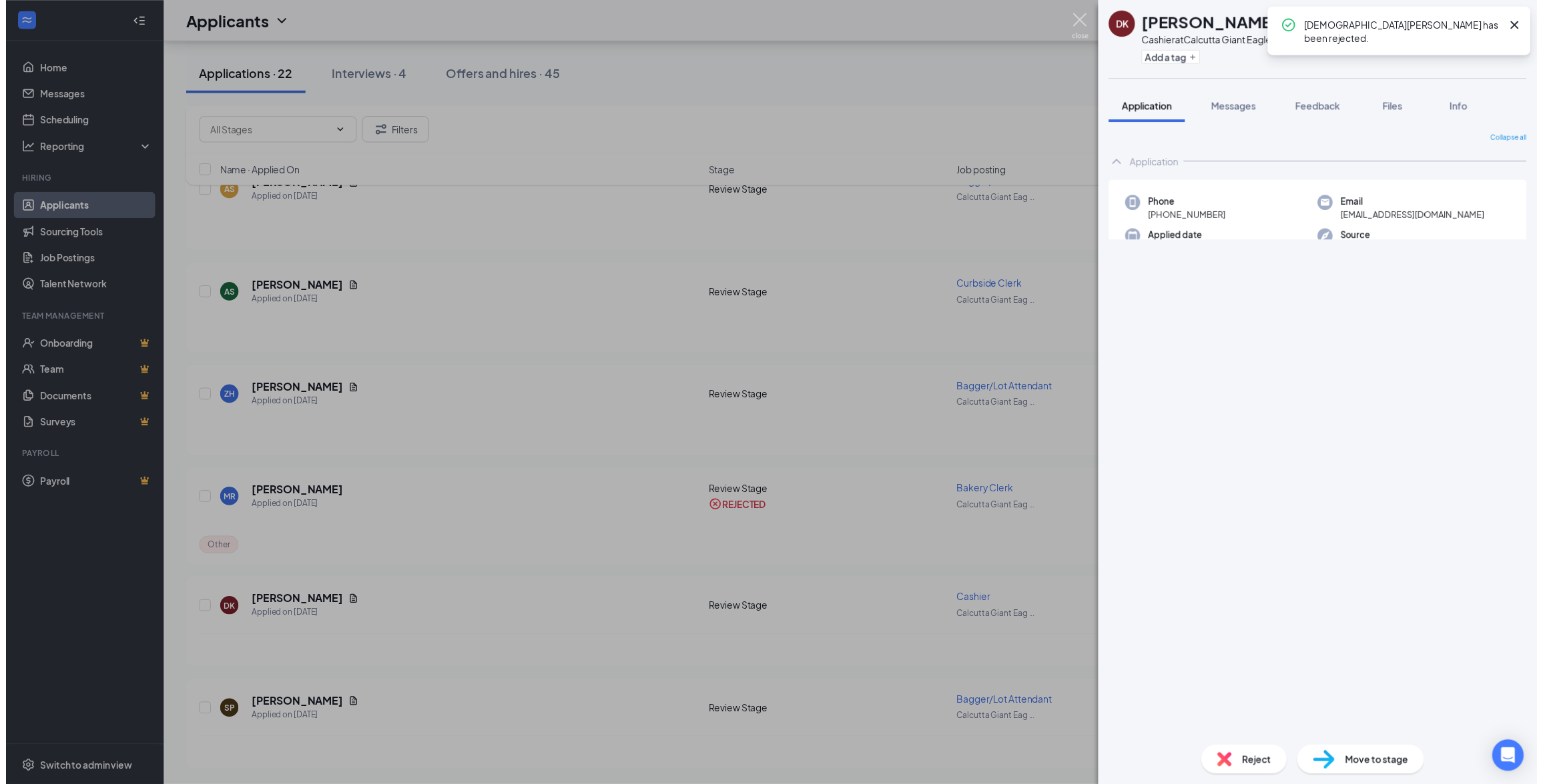
scroll to position [1726, 0]
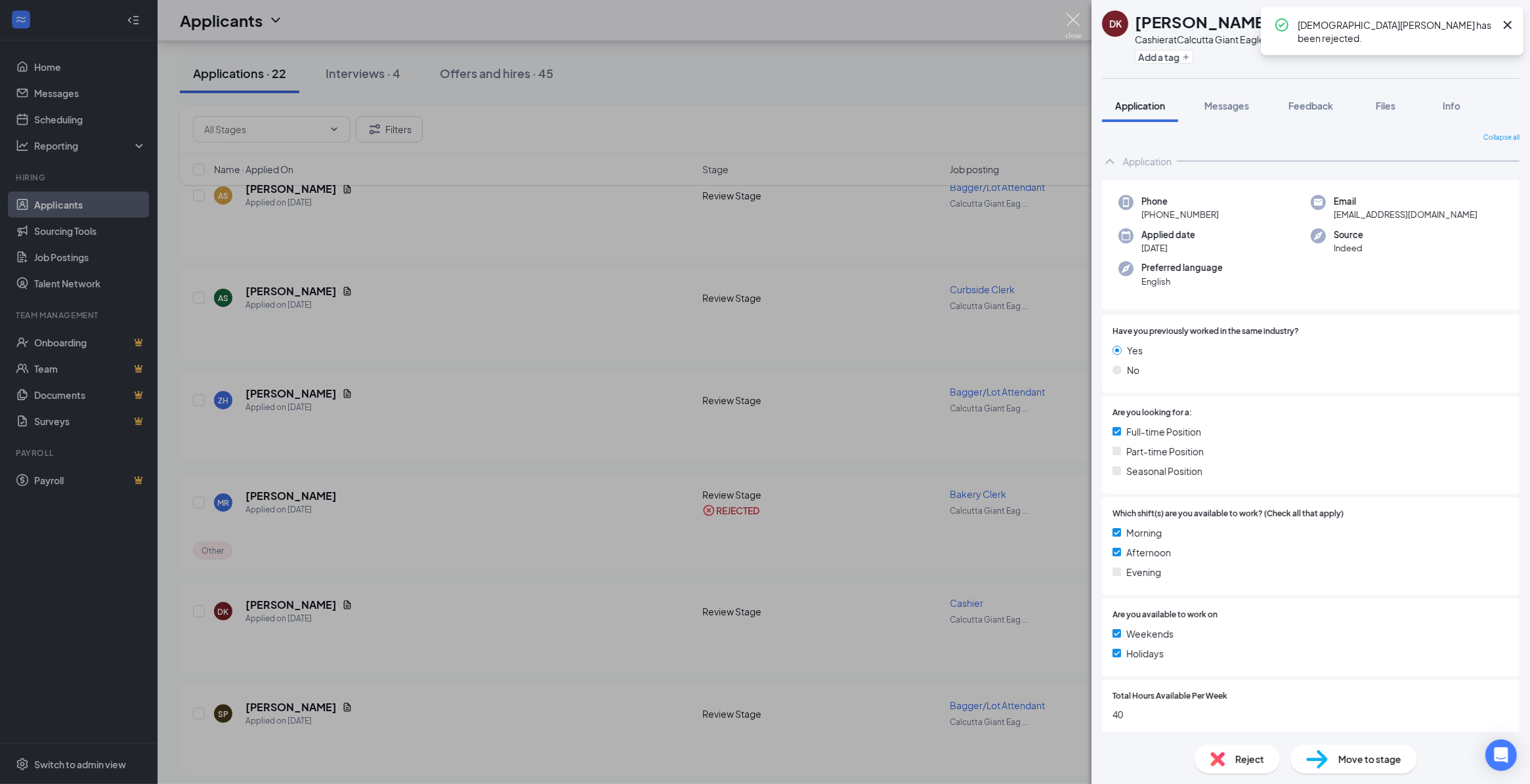
click at [1069, 20] on img at bounding box center [1073, 26] width 16 height 25
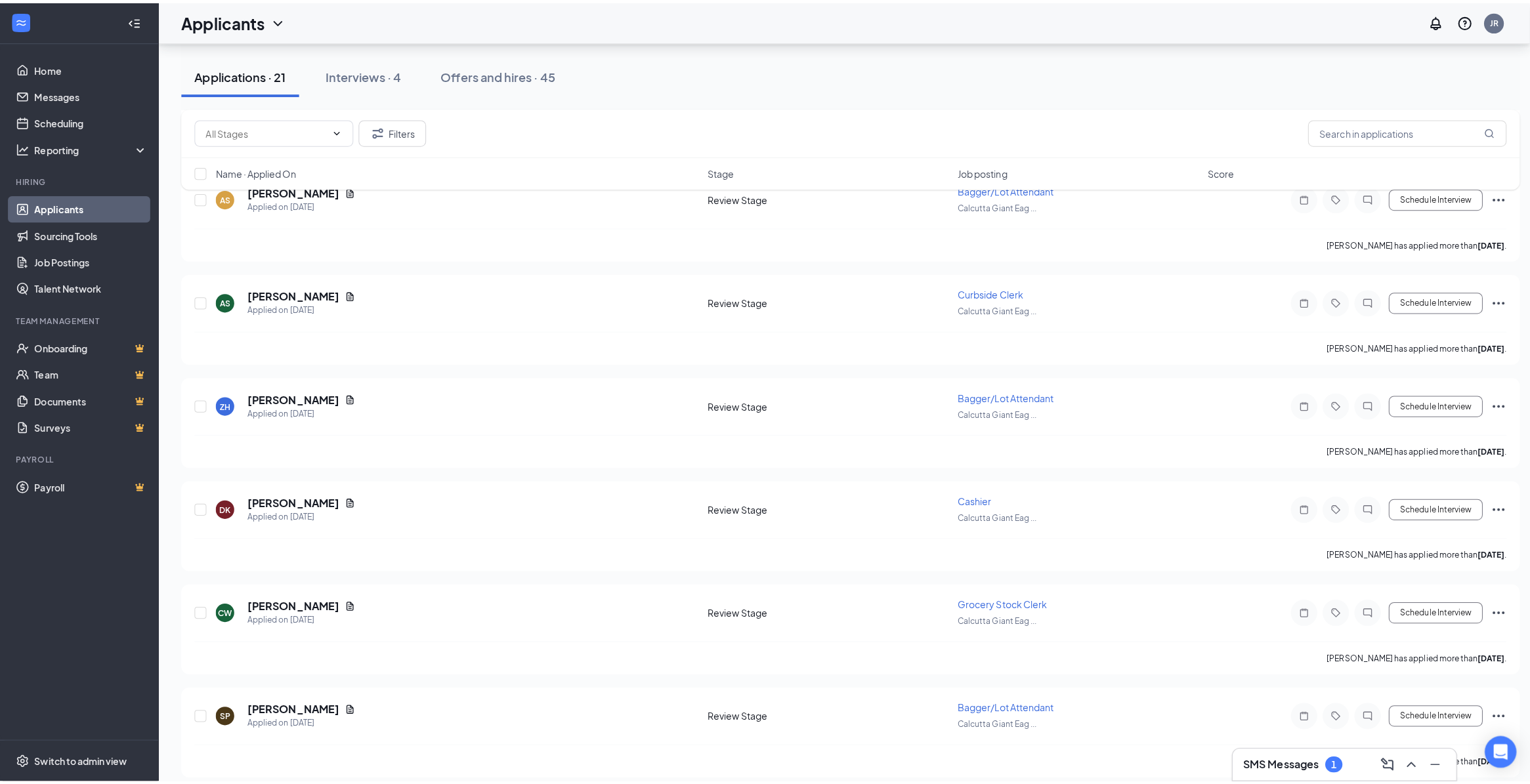
scroll to position [1616, 0]
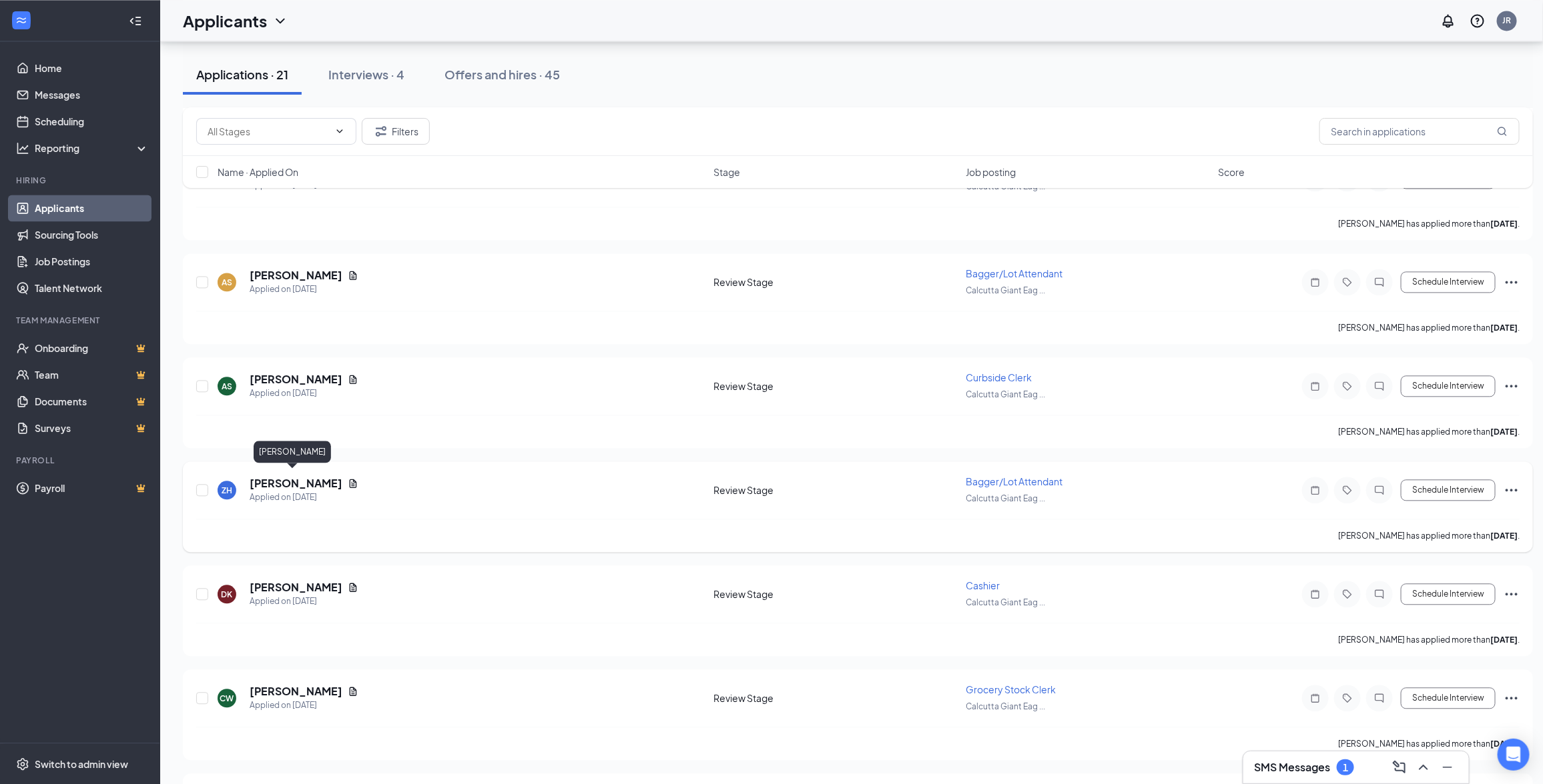
click at [283, 477] on h5 "[PERSON_NAME]" at bounding box center [295, 484] width 92 height 14
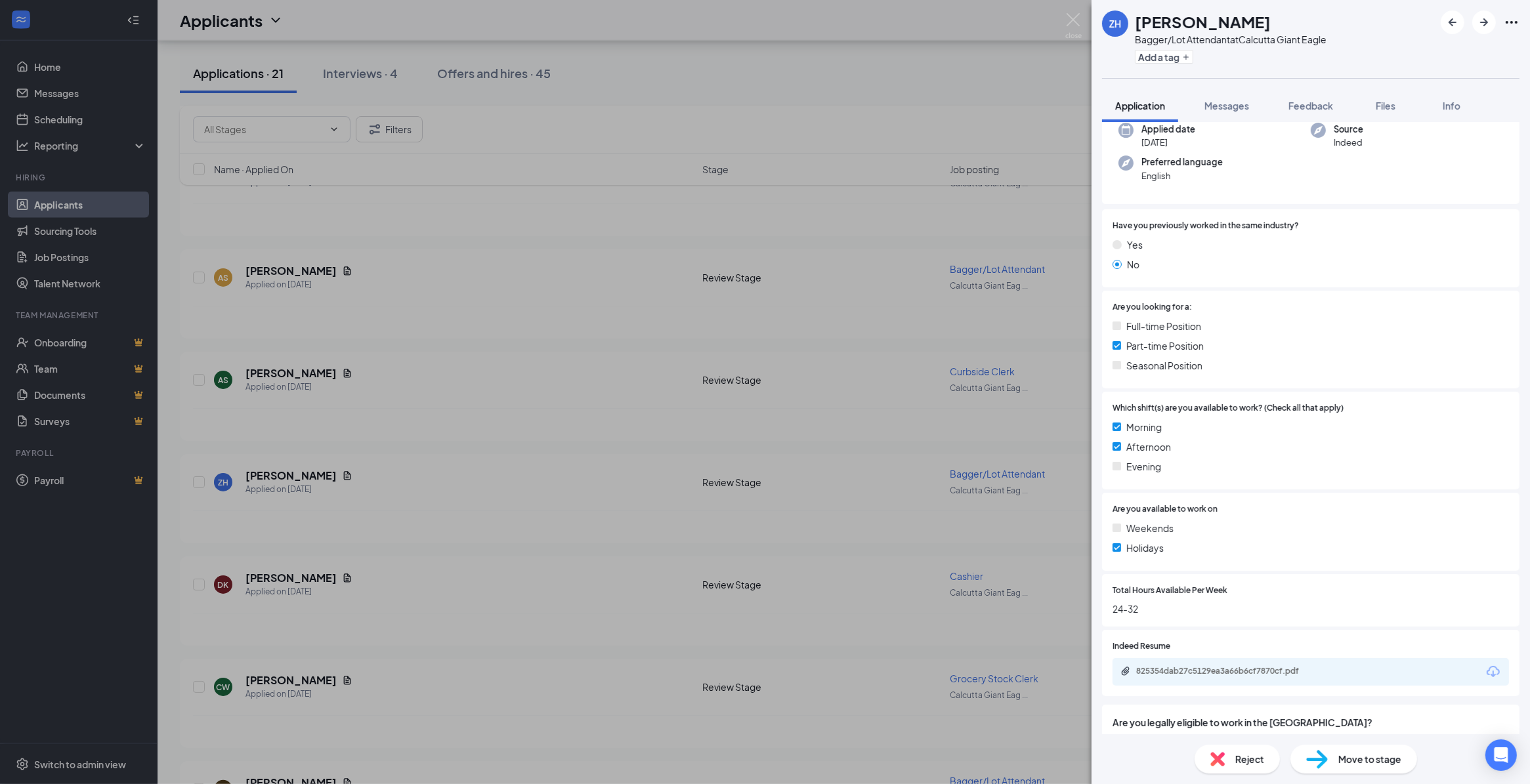
scroll to position [164, 0]
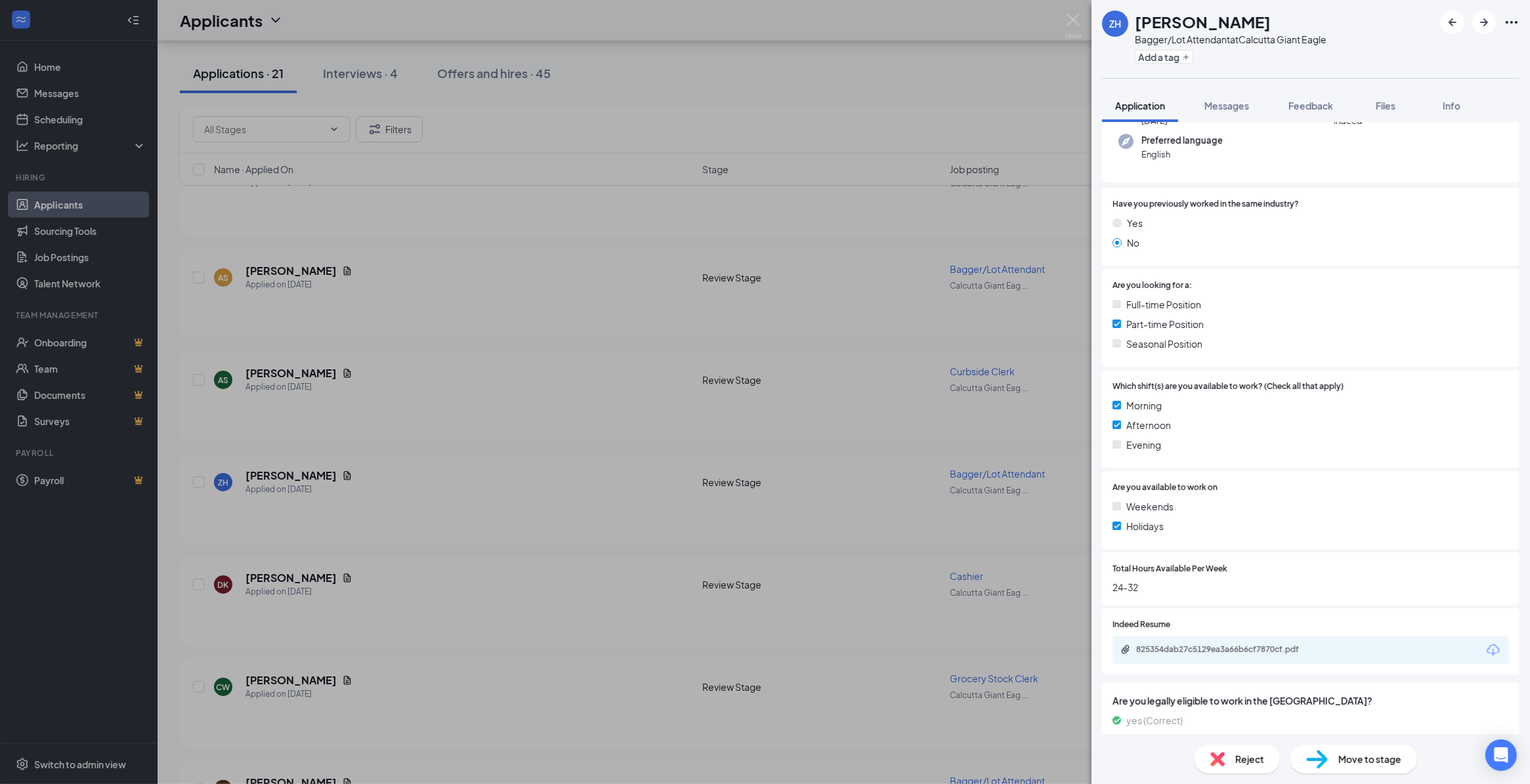
click at [1241, 753] on span "Reject" at bounding box center [1250, 759] width 29 height 14
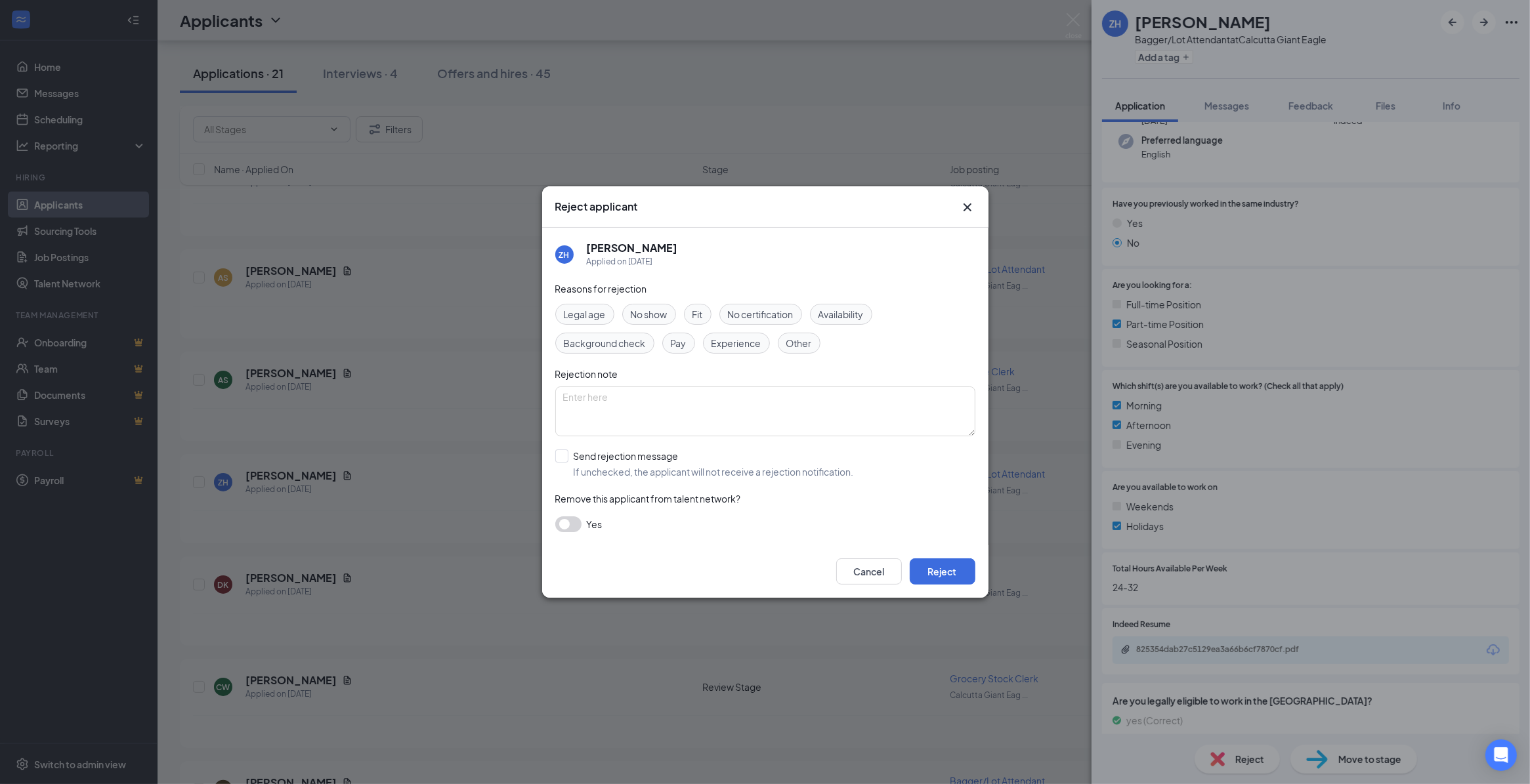
click at [849, 317] on span "Availability" at bounding box center [842, 314] width 45 height 14
click at [934, 568] on button "Reject" at bounding box center [942, 571] width 66 height 26
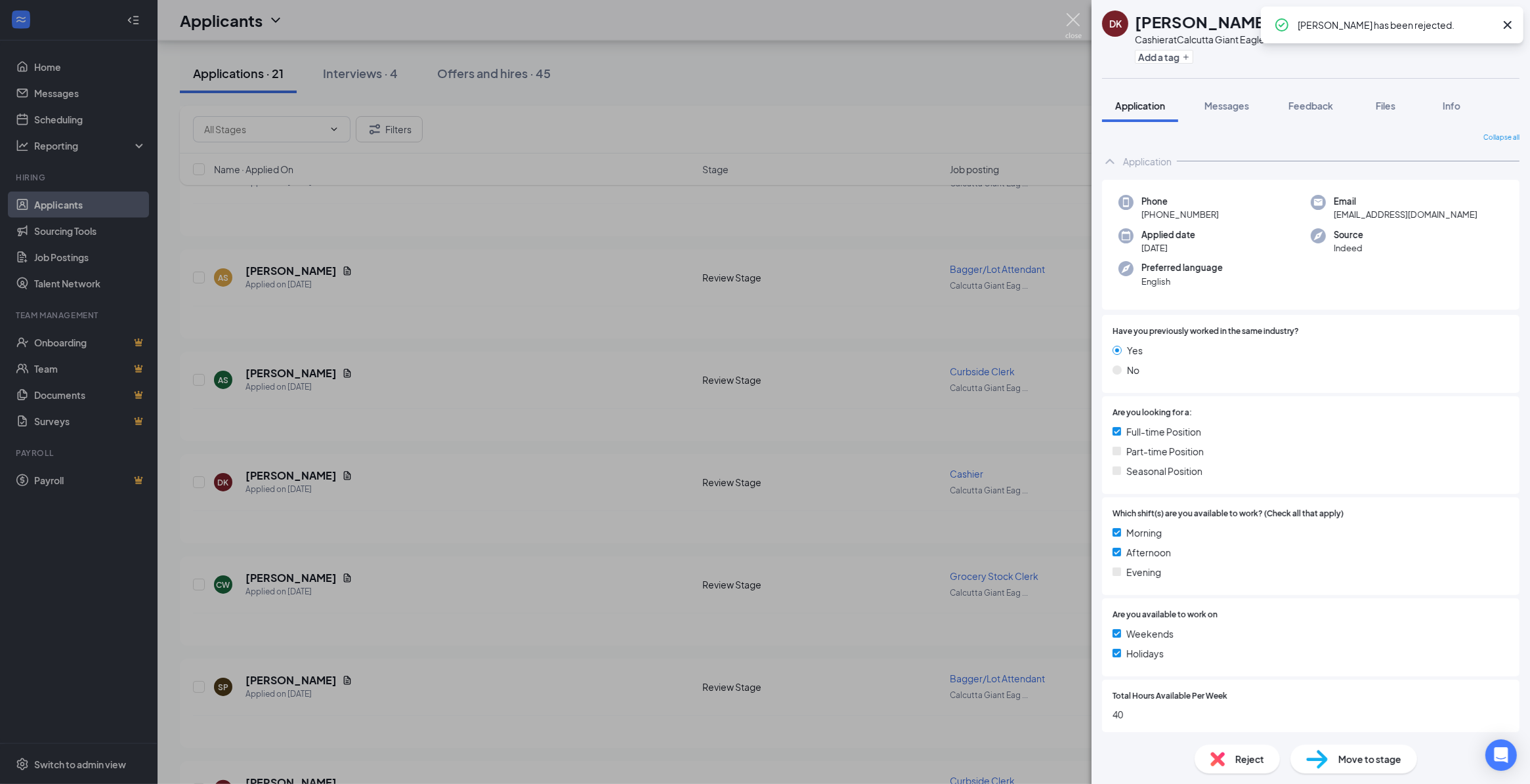
click at [1070, 14] on img at bounding box center [1073, 26] width 16 height 25
